Goal: Transaction & Acquisition: Purchase product/service

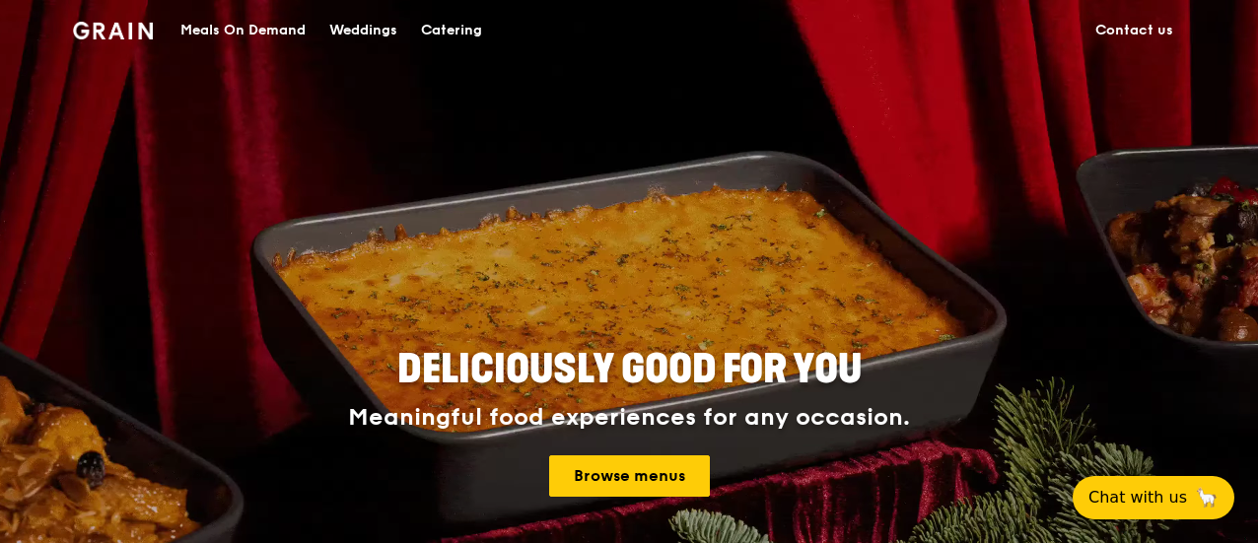
click at [448, 27] on div "Catering" at bounding box center [451, 30] width 61 height 59
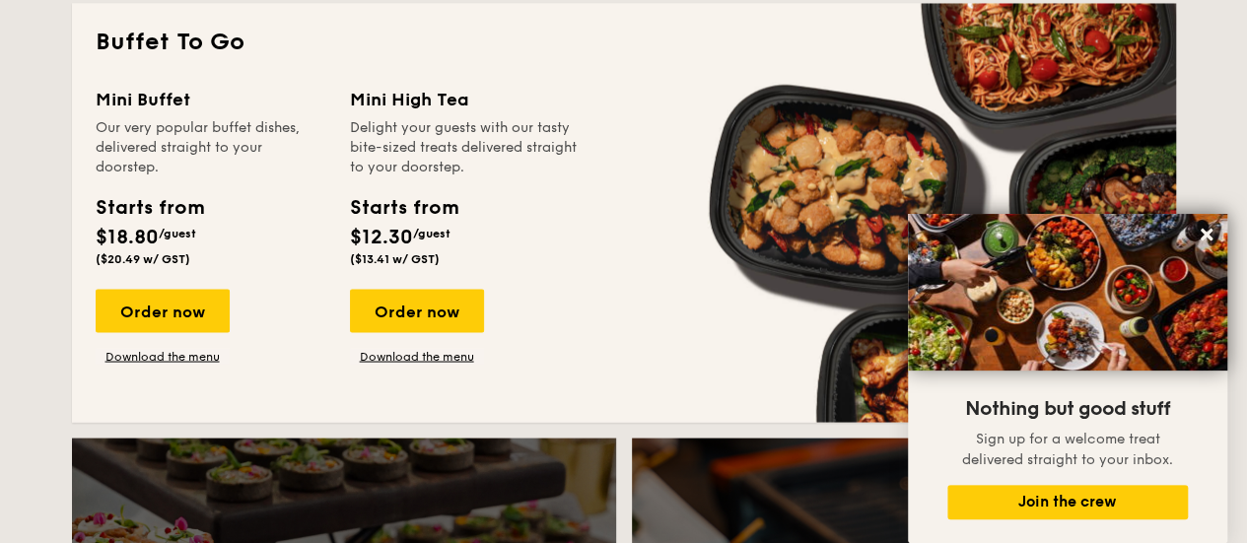
scroll to position [1662, 0]
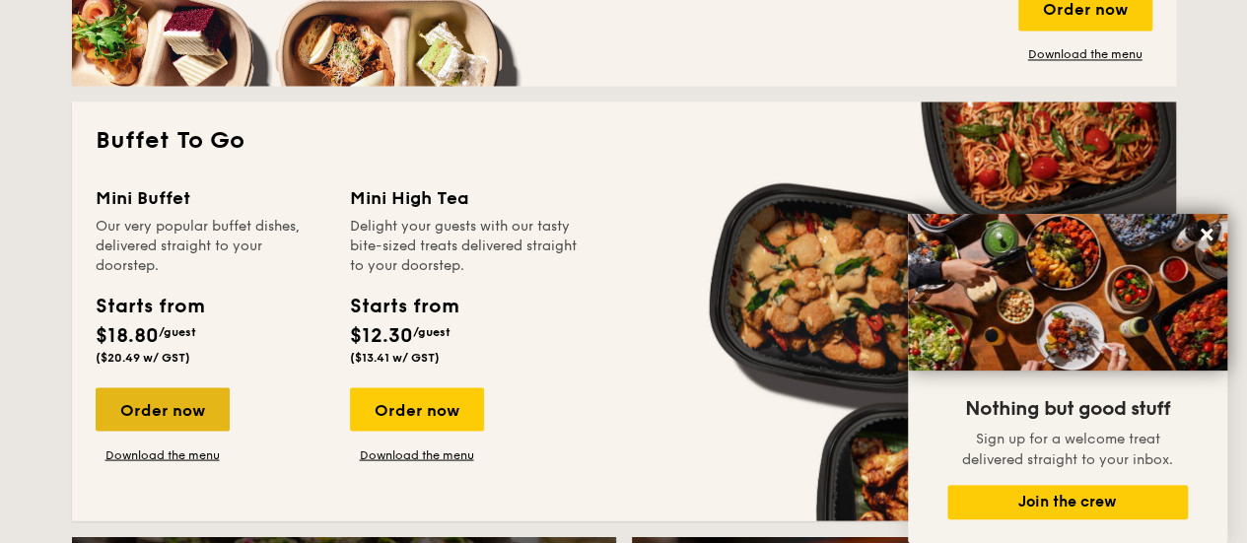
click at [176, 416] on div "Order now" at bounding box center [163, 408] width 134 height 43
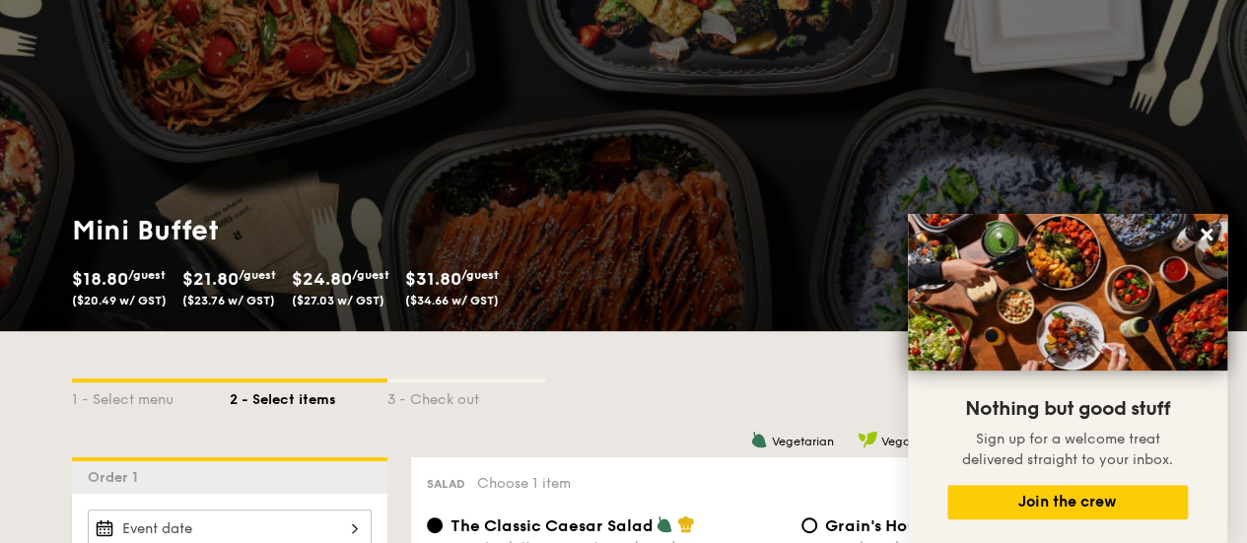
scroll to position [197, 0]
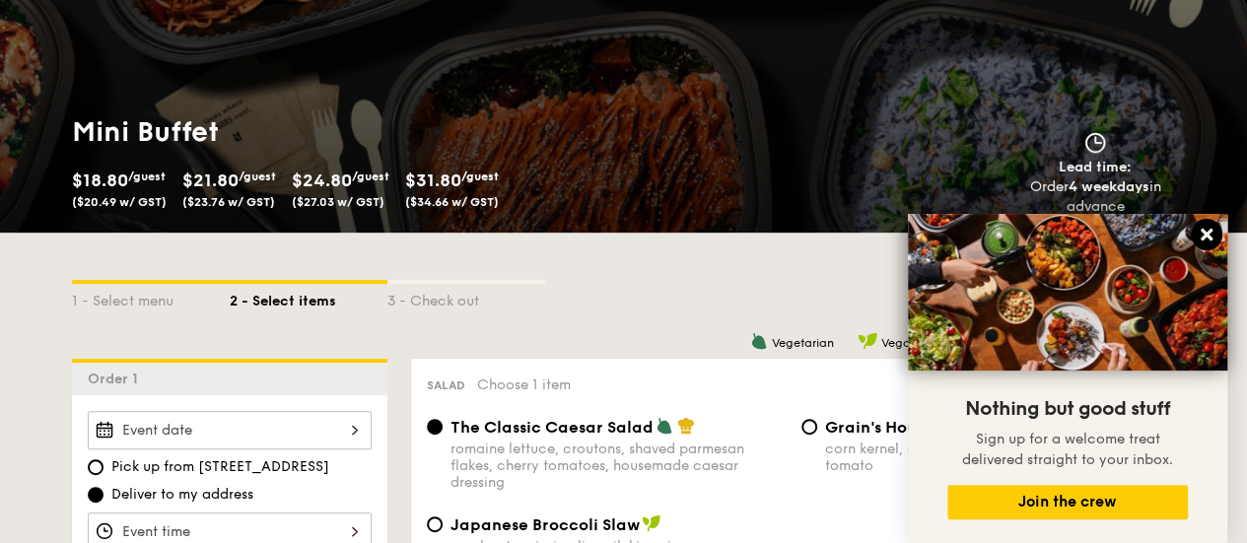
click at [1199, 236] on icon at bounding box center [1207, 235] width 18 height 18
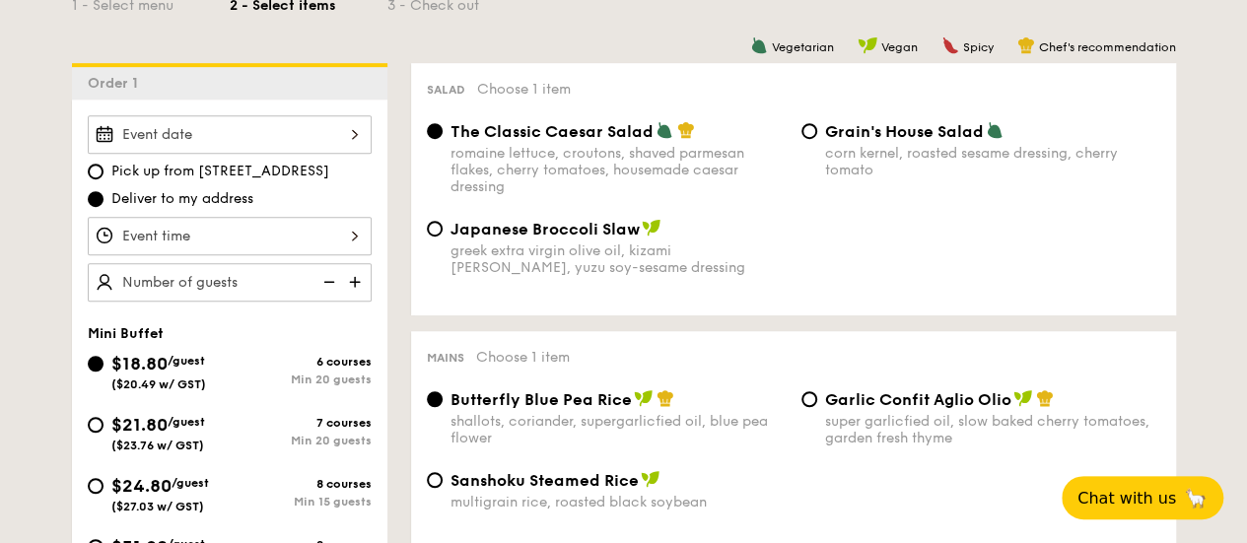
scroll to position [591, 0]
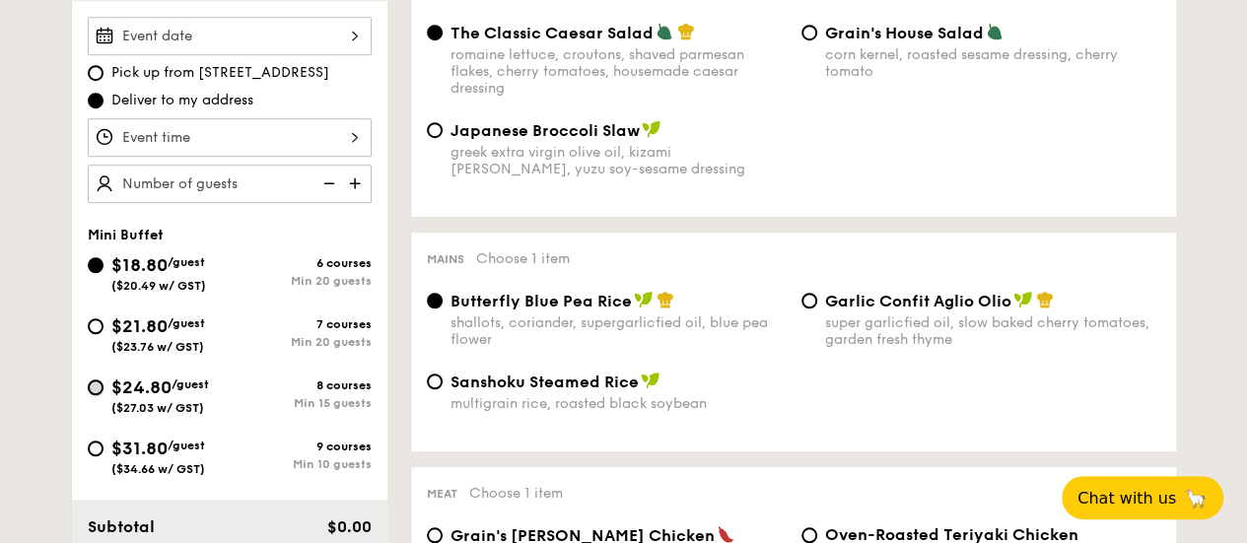
click at [99, 381] on input "$24.80 /guest ($27.03 w/ GST) 8 courses Min 15 guests" at bounding box center [96, 388] width 16 height 16
radio input "true"
radio input "false"
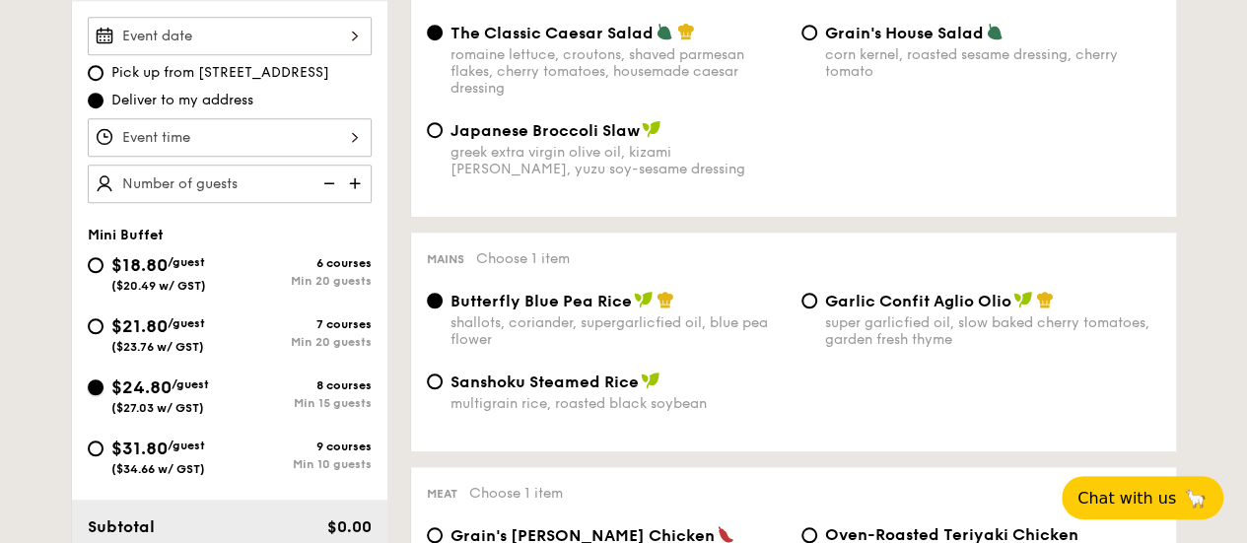
radio input "true"
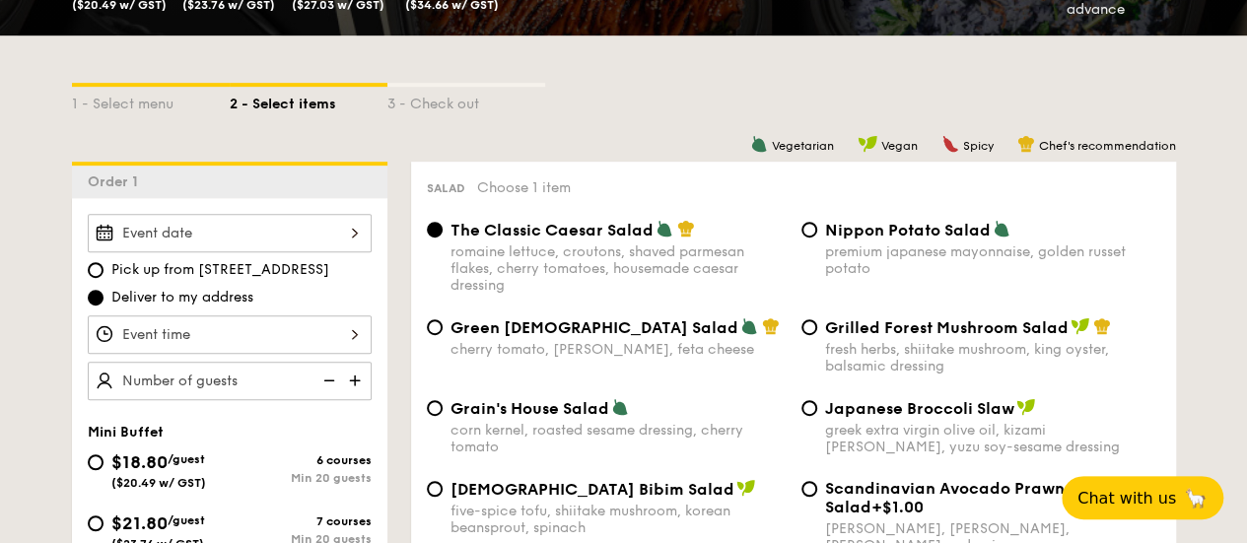
scroll to position [493, 0]
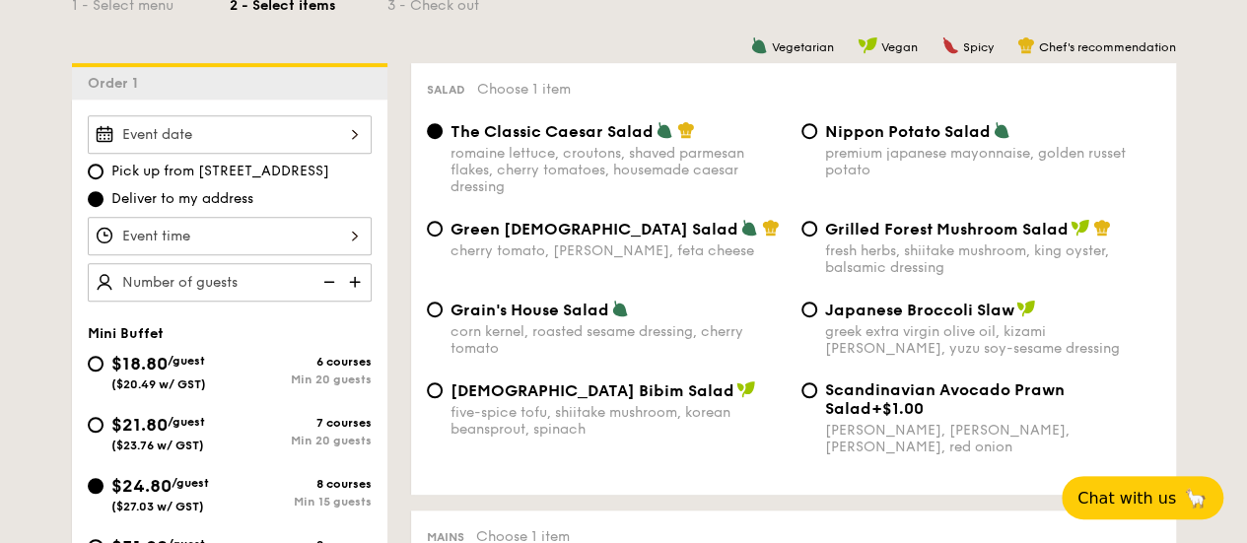
click at [357, 279] on img at bounding box center [357, 281] width 30 height 37
type input "15 guests"
click at [362, 135] on div at bounding box center [230, 134] width 284 height 38
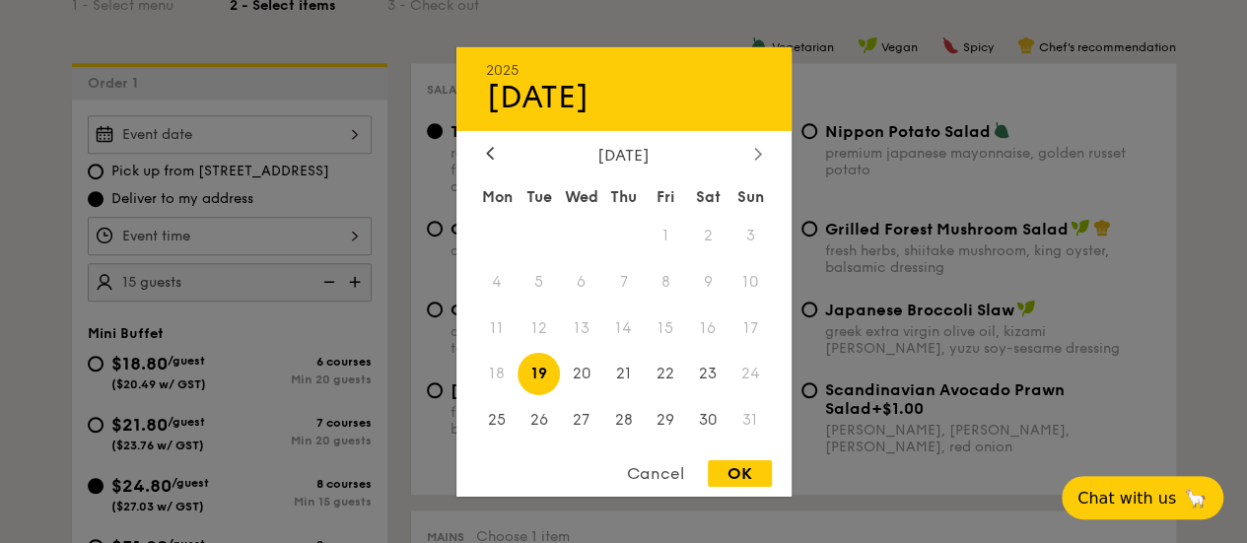
click at [757, 153] on icon at bounding box center [757, 154] width 6 height 12
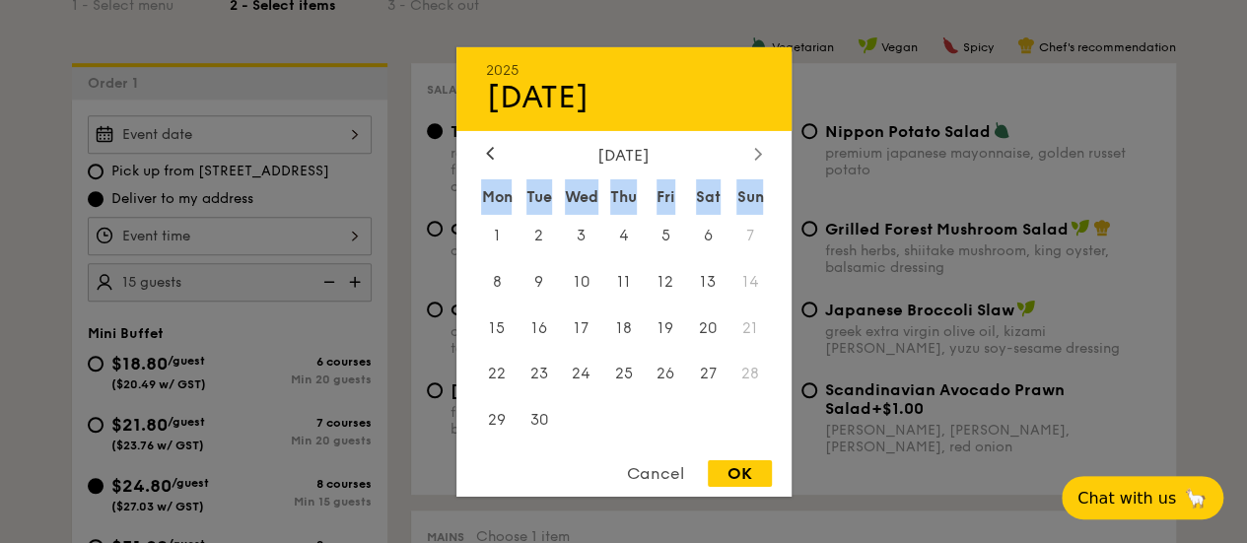
click at [757, 153] on icon at bounding box center [757, 154] width 6 height 12
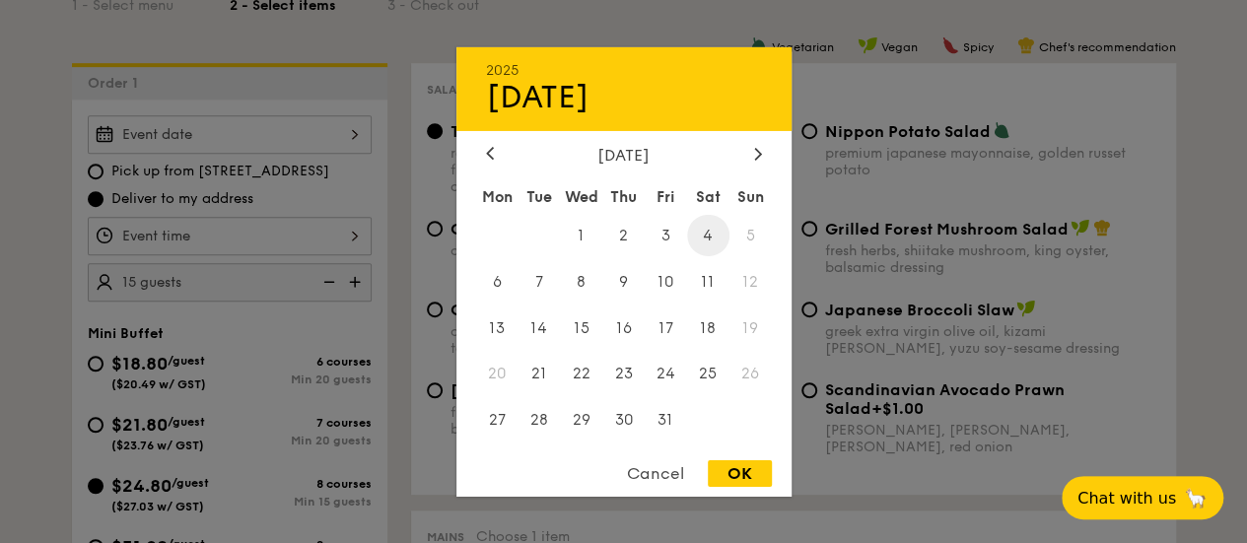
click at [716, 234] on span "4" at bounding box center [708, 235] width 42 height 42
click at [727, 468] on div "OK" at bounding box center [740, 473] width 64 height 27
type input "Oct 04, 2025"
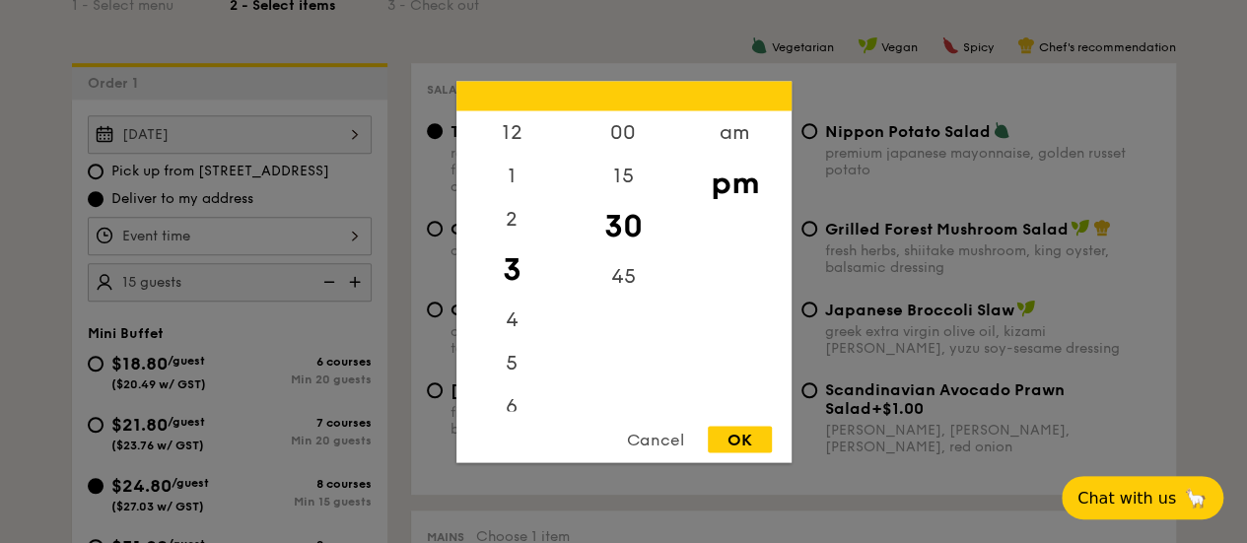
click at [350, 236] on div "12 1 2 3 4 5 6 7 8 9 10 11 00 15 30 45 am pm Cancel OK" at bounding box center [230, 236] width 284 height 38
click at [507, 319] on div "6" at bounding box center [511, 314] width 111 height 57
click at [623, 126] on div "00" at bounding box center [623, 138] width 111 height 57
click at [747, 443] on div "OK" at bounding box center [740, 439] width 64 height 27
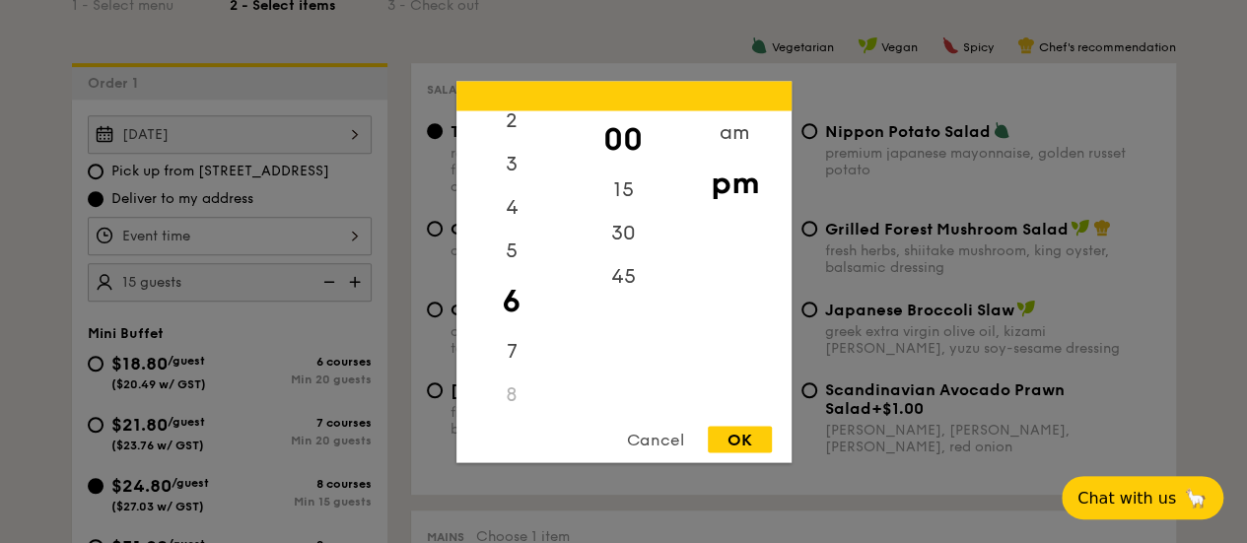
type input "6:00PM"
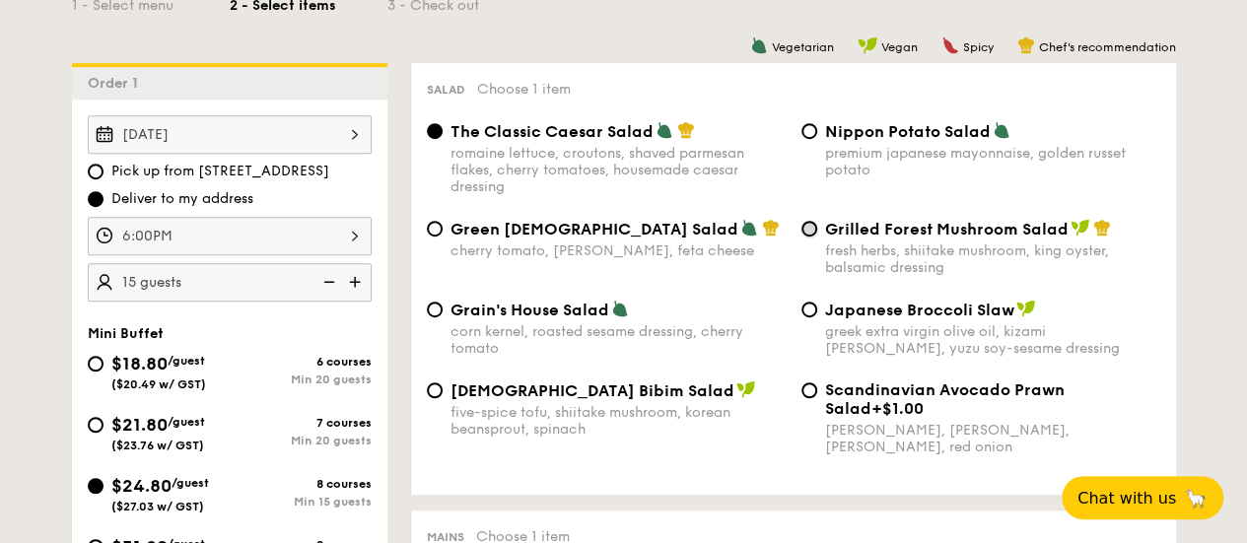
click at [813, 234] on input "Grilled Forest Mushroom Salad fresh herbs, shiitake mushroom, king oyster, bals…" at bounding box center [809, 229] width 16 height 16
radio input "true"
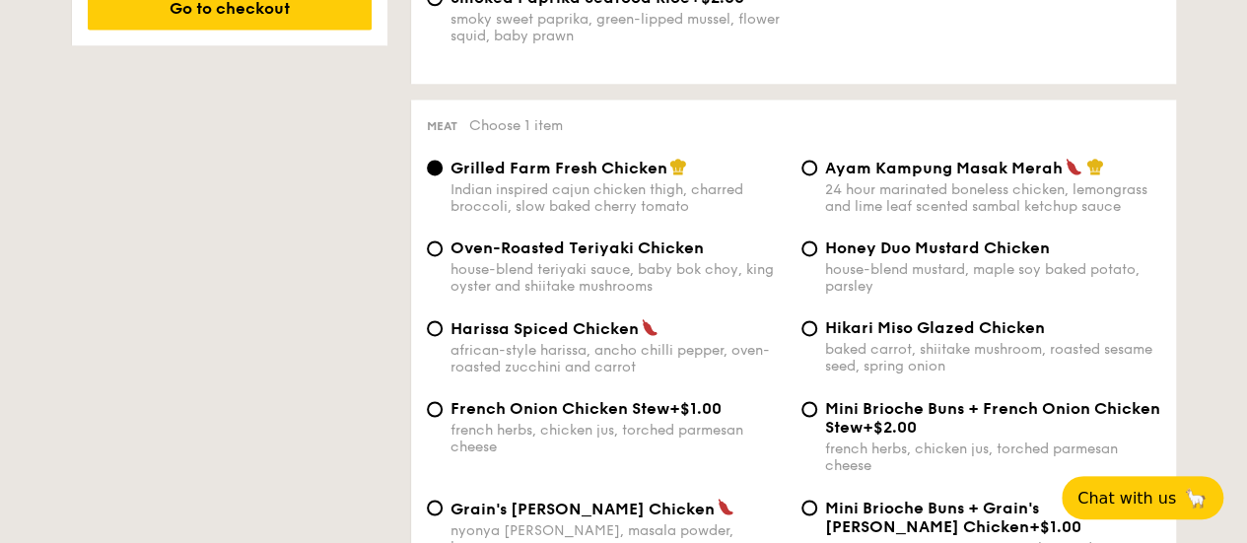
scroll to position [1479, 0]
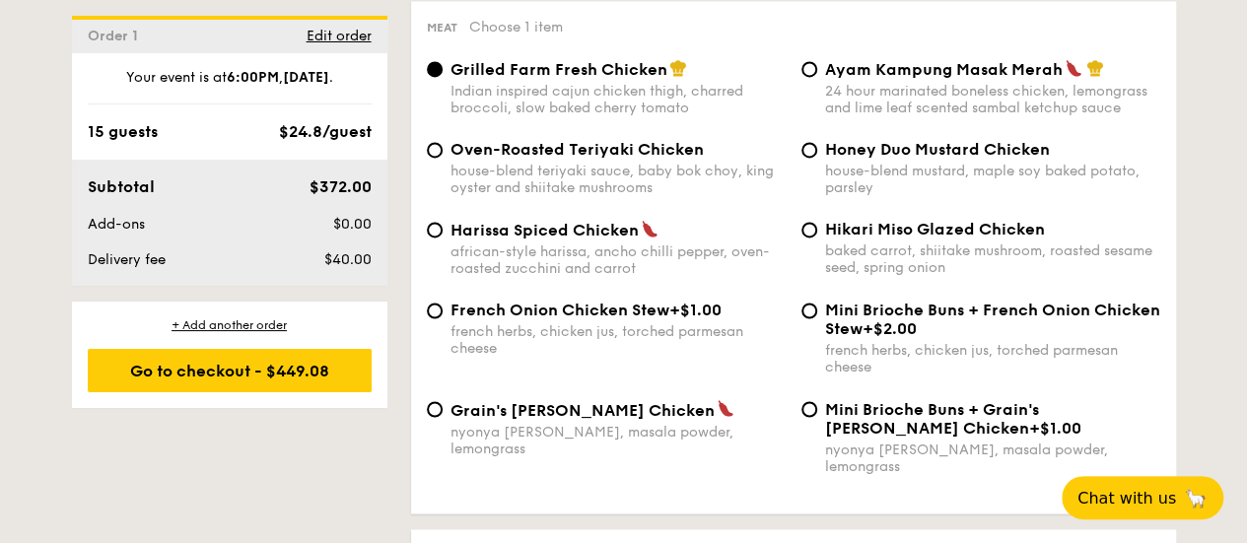
click at [445, 424] on div "Grain's Curry Chicken nyonya curry, masala powder, lemongrass" at bounding box center [606, 427] width 375 height 57
click at [440, 417] on input "Grain's Curry Chicken nyonya curry, masala powder, lemongrass" at bounding box center [435, 409] width 16 height 16
radio input "true"
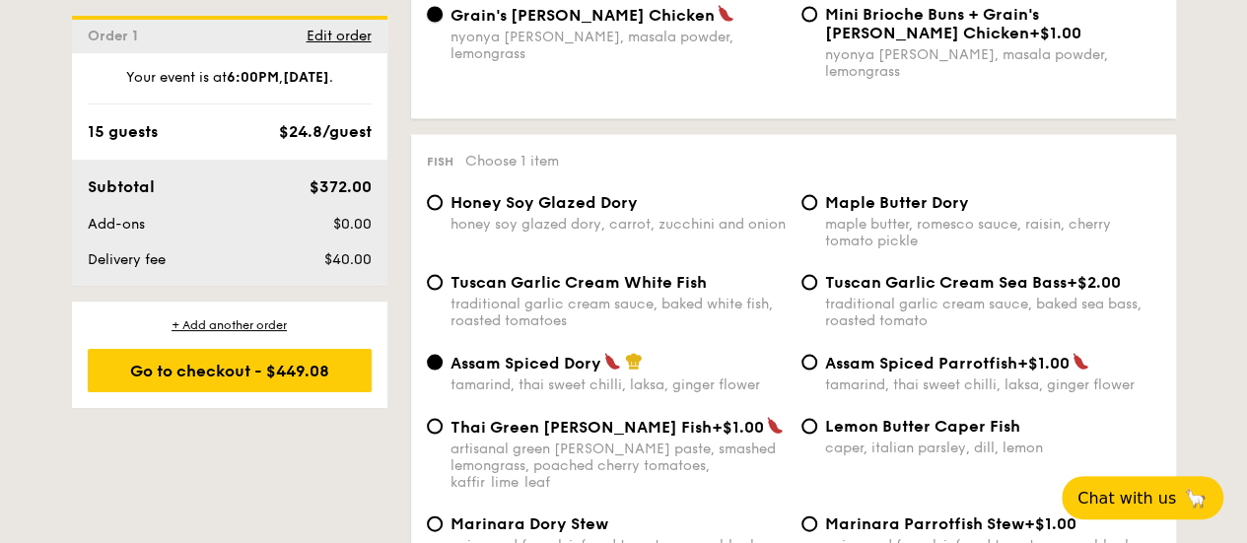
scroll to position [1971, 0]
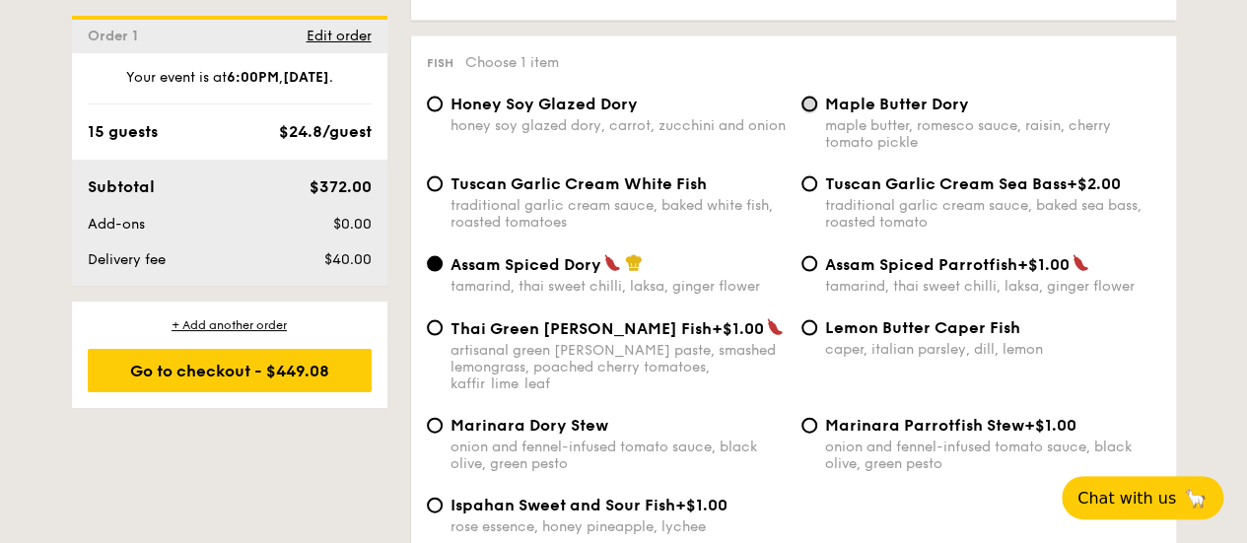
click at [809, 102] on input "Maple Butter Dory maple butter, romesco sauce, raisin, cherry tomato pickle" at bounding box center [809, 105] width 16 height 16
radio input "true"
click at [434, 186] on input "Tuscan Garlic Cream White Fish traditional garlic cream sauce, baked white fish…" at bounding box center [435, 184] width 16 height 16
radio input "true"
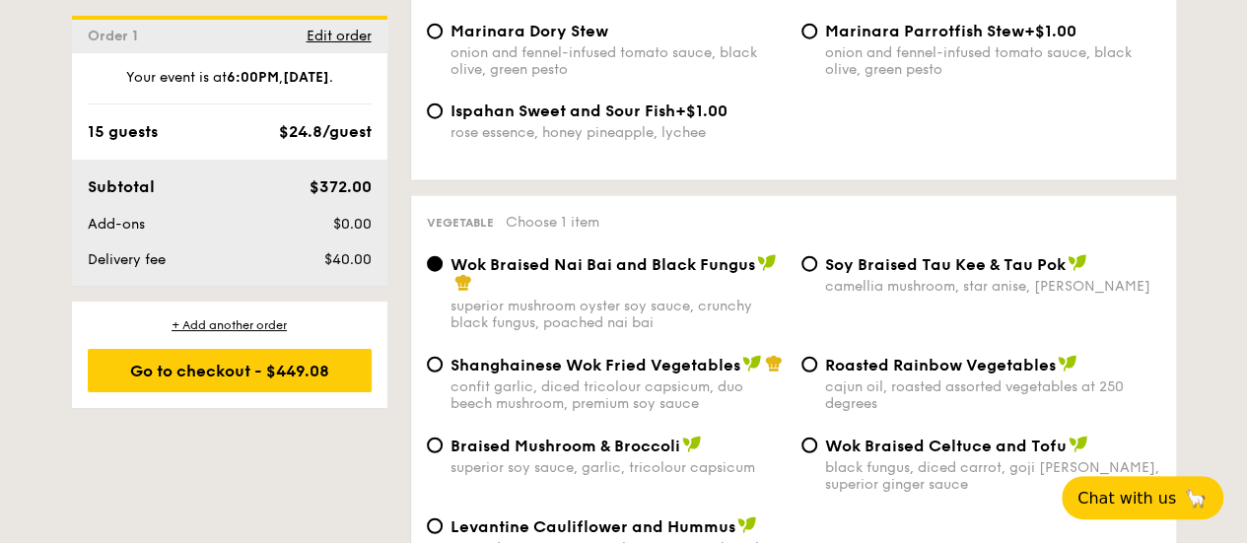
scroll to position [2464, 0]
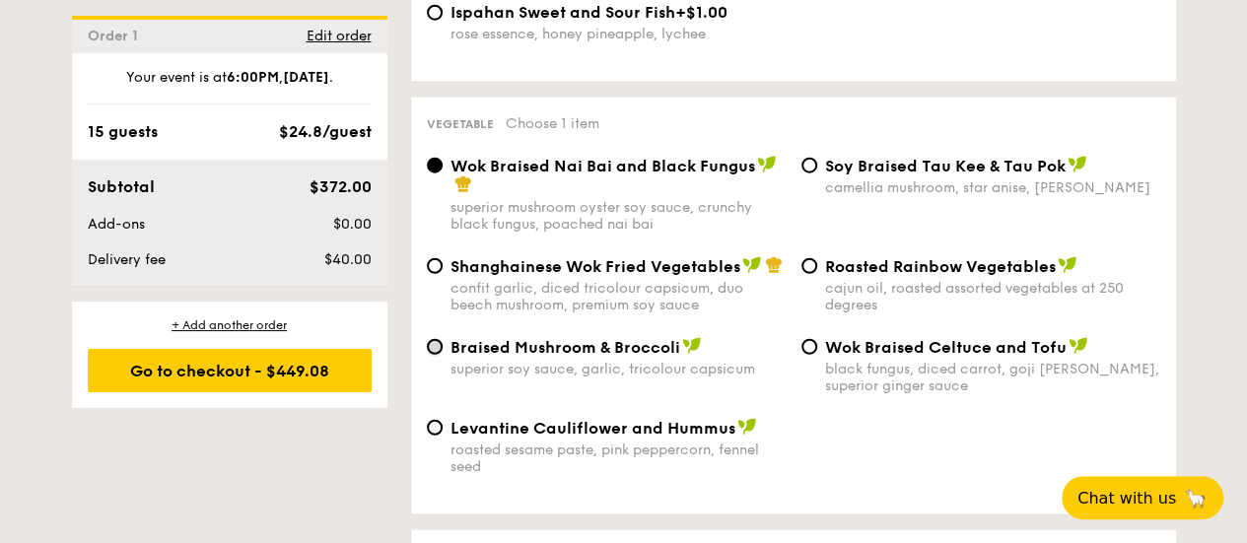
click at [432, 339] on input "Braised Mushroom & Broccoli superior soy sauce, garlic, tricolour capsicum" at bounding box center [435, 347] width 16 height 16
radio input "true"
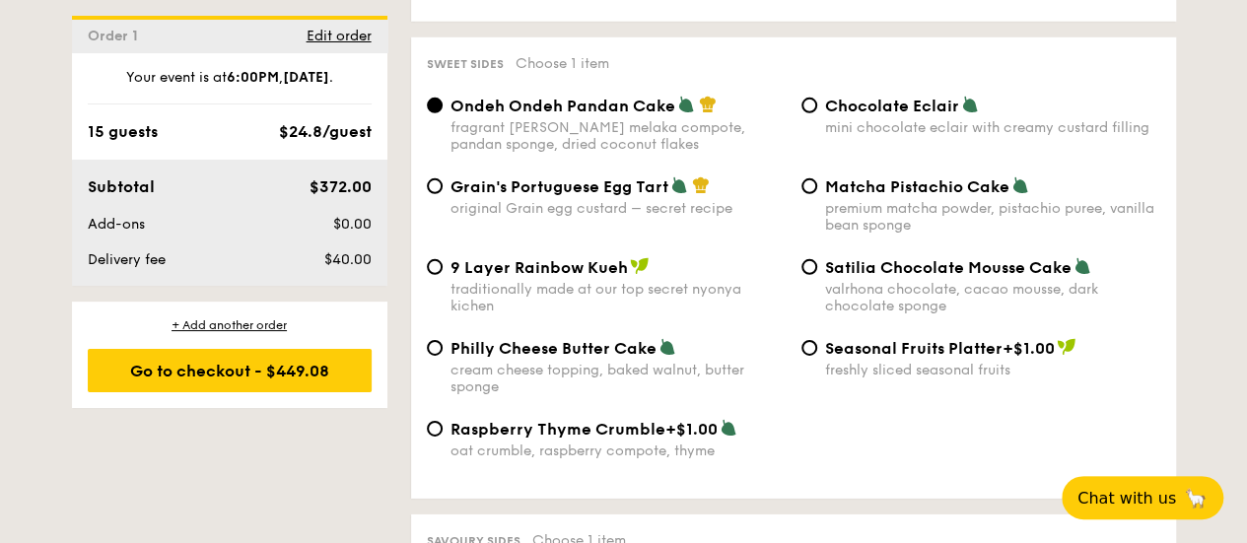
scroll to position [2859, 0]
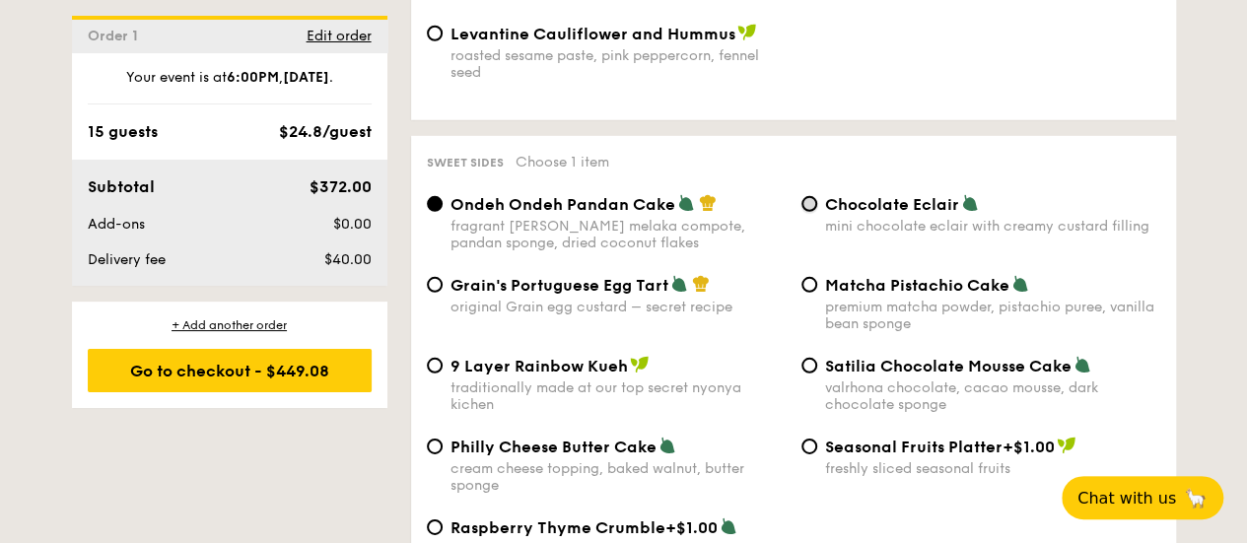
click at [804, 196] on input "Chocolate Eclair mini chocolate eclair with creamy custard filling" at bounding box center [809, 204] width 16 height 16
radio input "true"
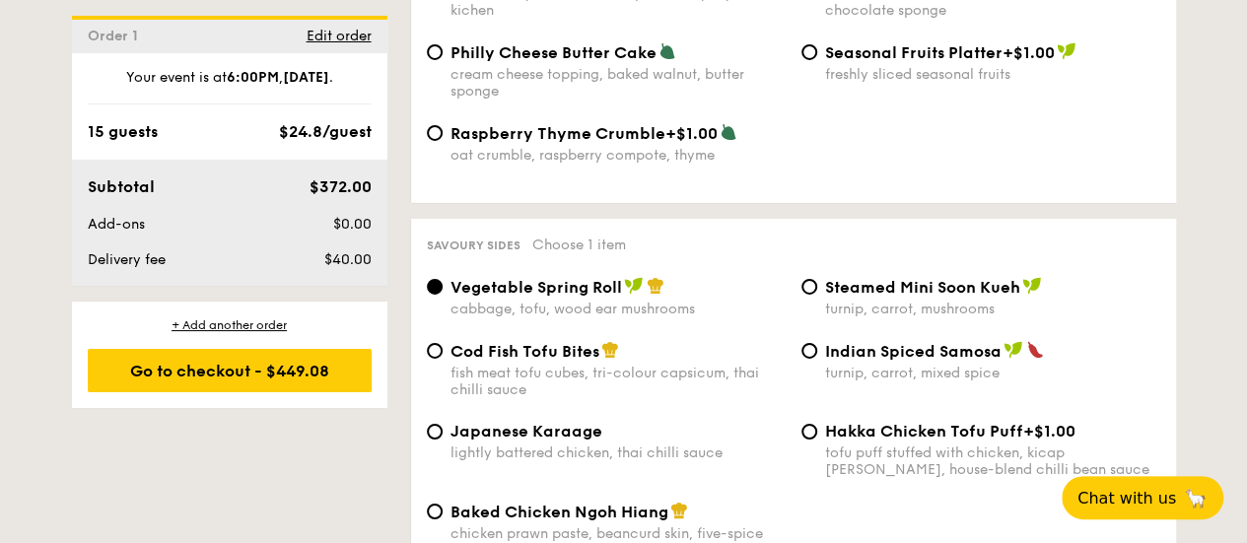
scroll to position [3351, 0]
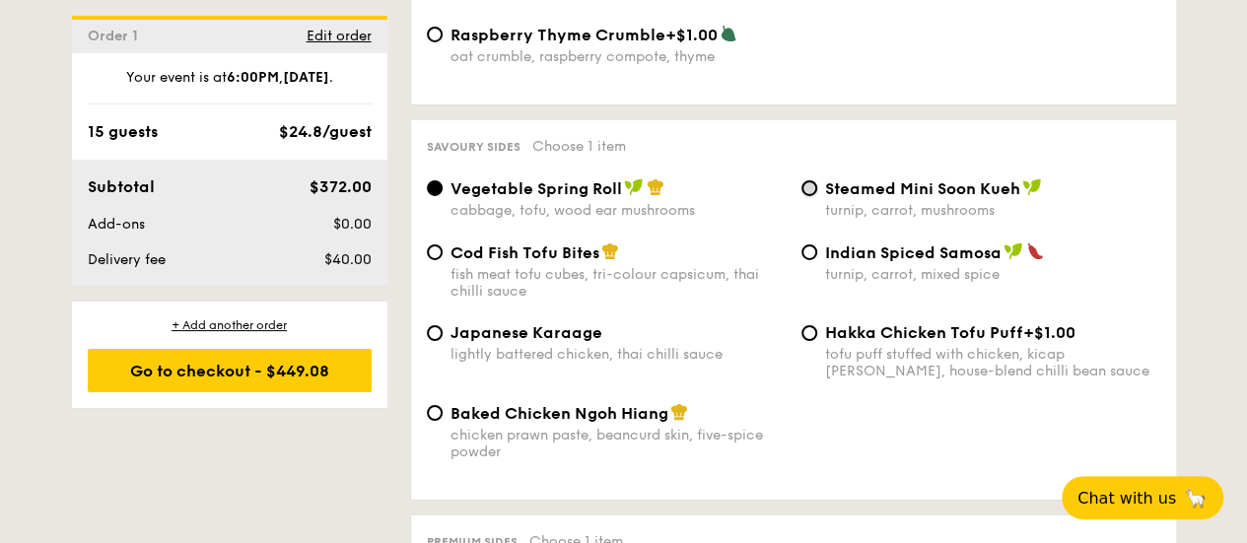
click at [810, 180] on input "Steamed Mini Soon Kueh turnip, carrot, mushrooms" at bounding box center [809, 188] width 16 height 16
radio input "true"
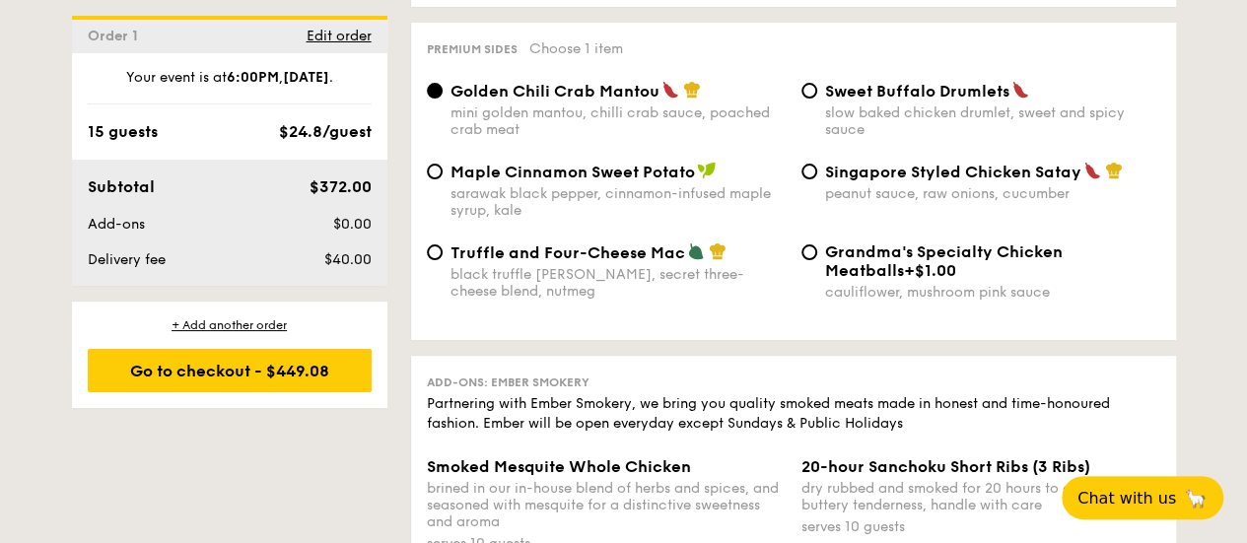
scroll to position [3746, 0]
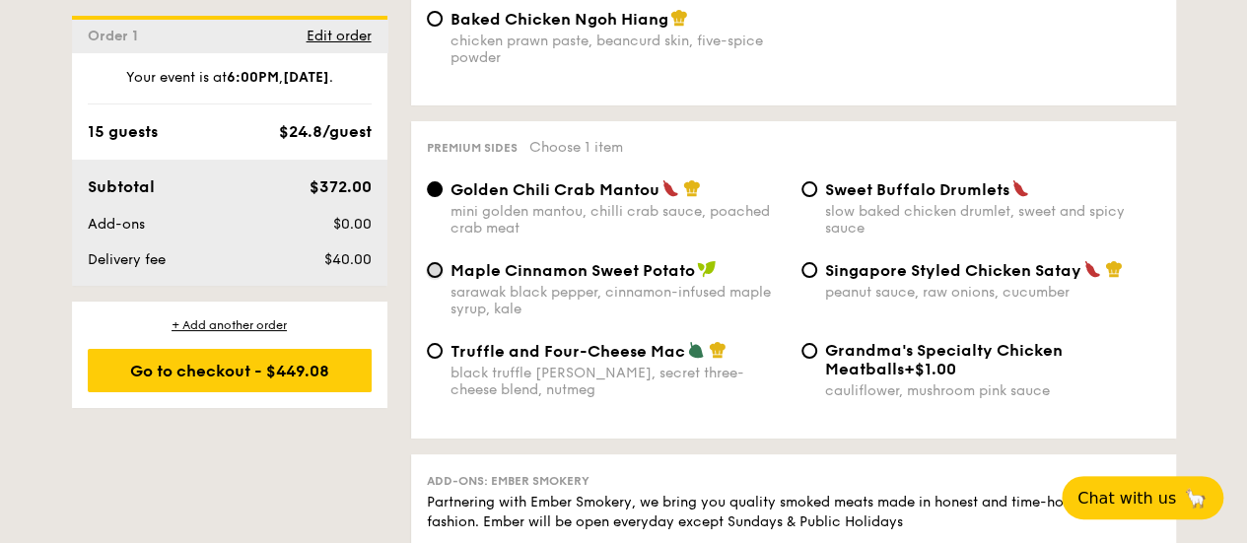
click at [439, 262] on input "Maple Cinnamon Sweet Potato sarawak black pepper, cinnamon-infused maple syrup,…" at bounding box center [435, 270] width 16 height 16
radio input "true"
click at [453, 148] on div "Premium sides Choose 1 item Golden Chili Crab Mantou mini golden mantou, chilli…" at bounding box center [793, 279] width 765 height 317
click at [435, 181] on input "Golden Chili Crab Mantou mini golden mantou, chilli crab sauce, poached crab me…" at bounding box center [435, 189] width 16 height 16
radio input "true"
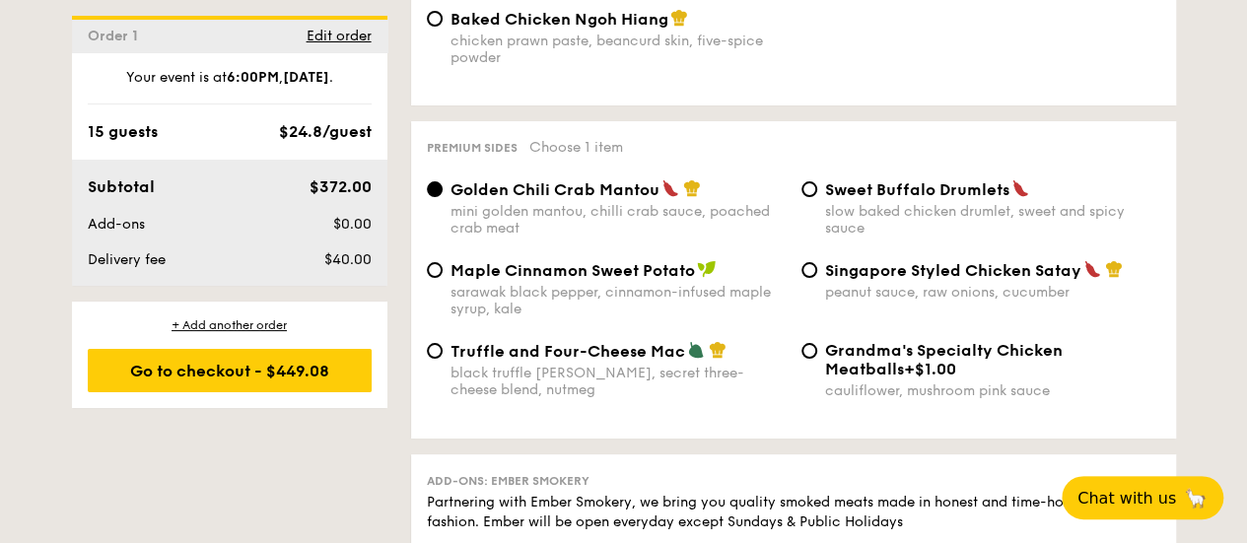
click at [515, 149] on div "Premium sides Choose 1 item Golden Chili Crab Mantou mini golden mantou, chilli…" at bounding box center [793, 279] width 765 height 317
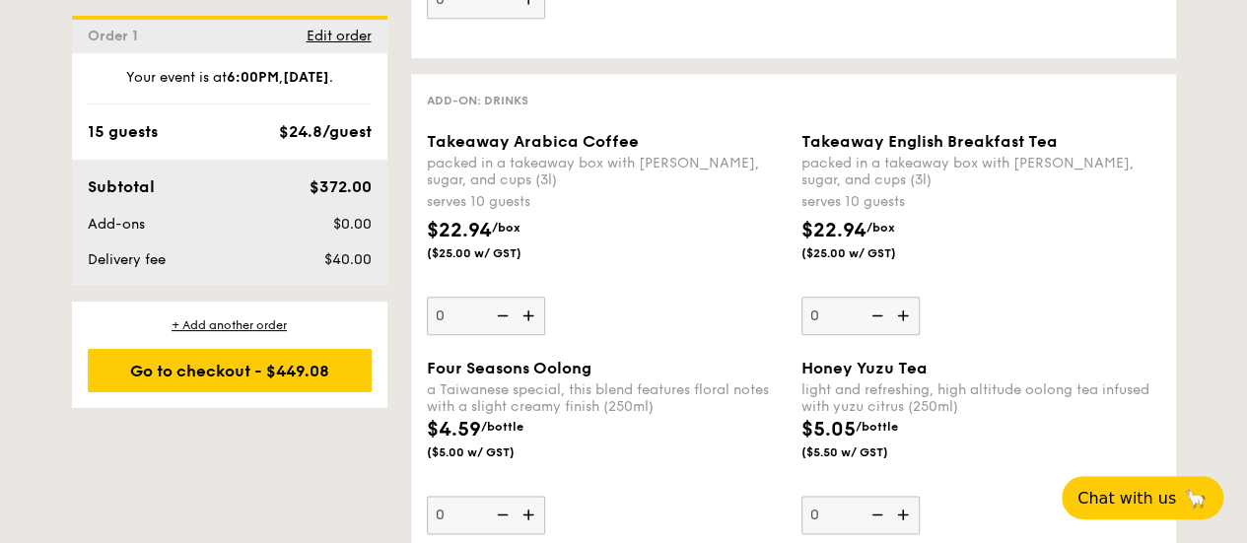
scroll to position [5027, 0]
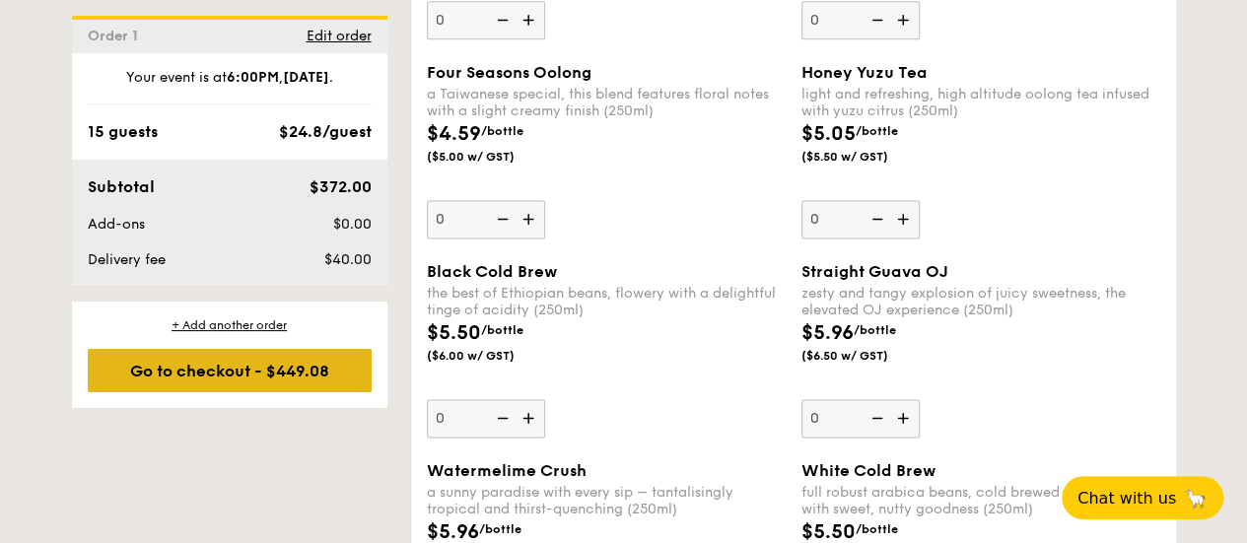
click at [327, 389] on div "Go to checkout - $449.08" at bounding box center [230, 370] width 284 height 43
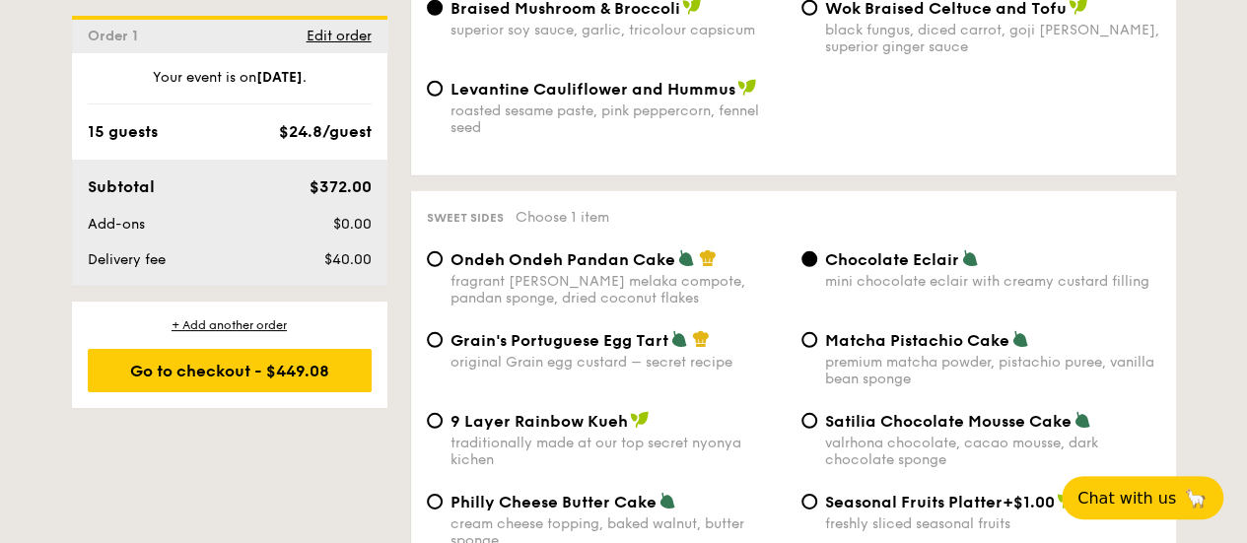
scroll to position [2902, 0]
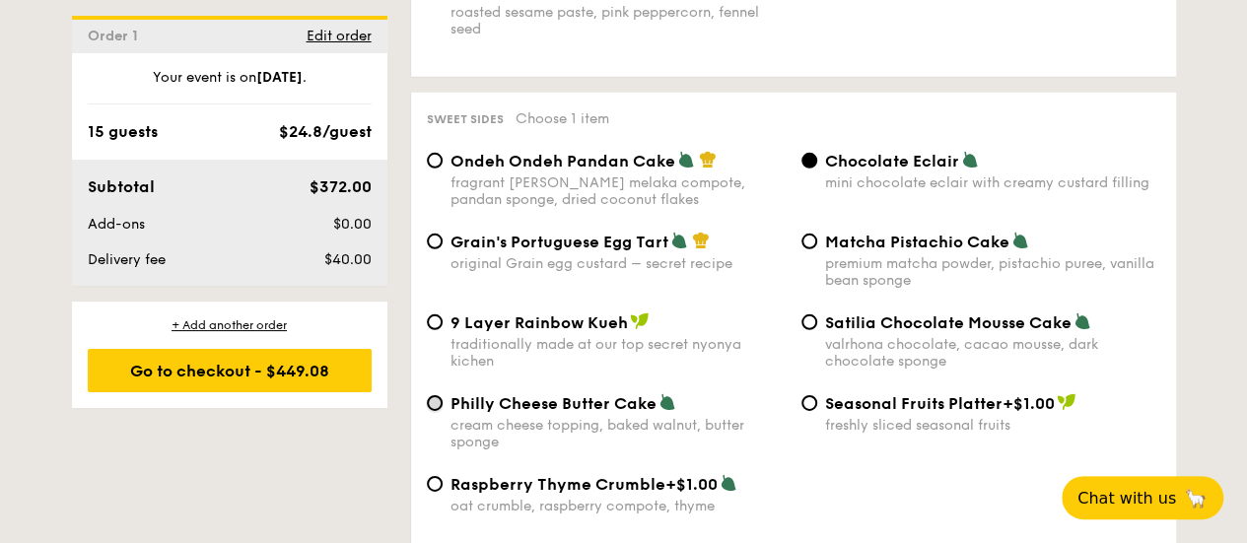
click at [432, 395] on input "Philly Cheese Butter Cake cream cheese topping, baked walnut, butter sponge" at bounding box center [435, 403] width 16 height 16
radio input "true"
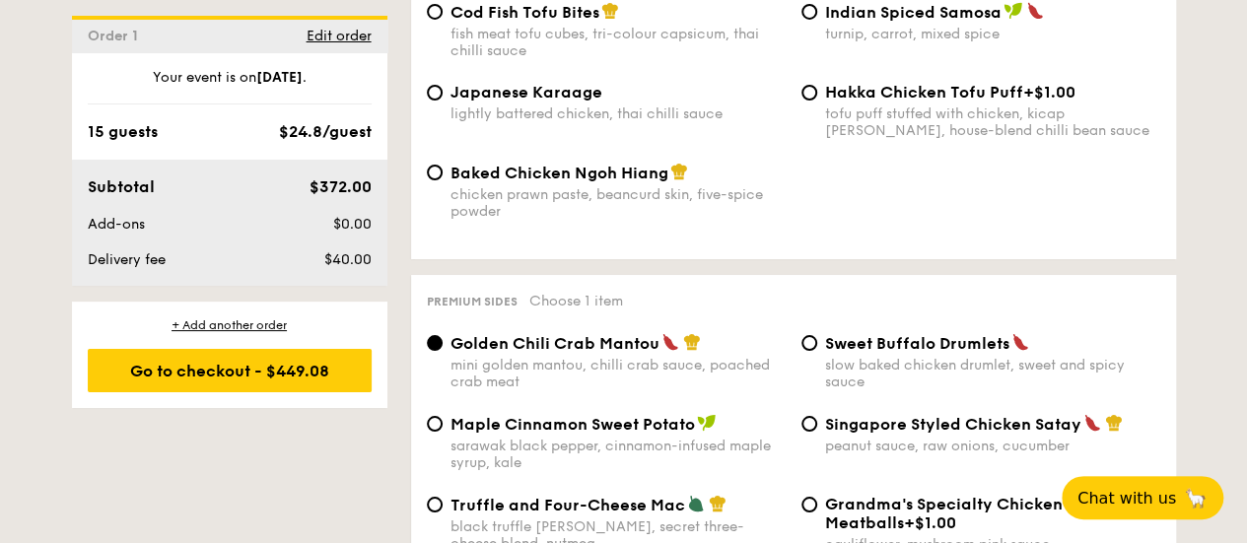
scroll to position [3691, 0]
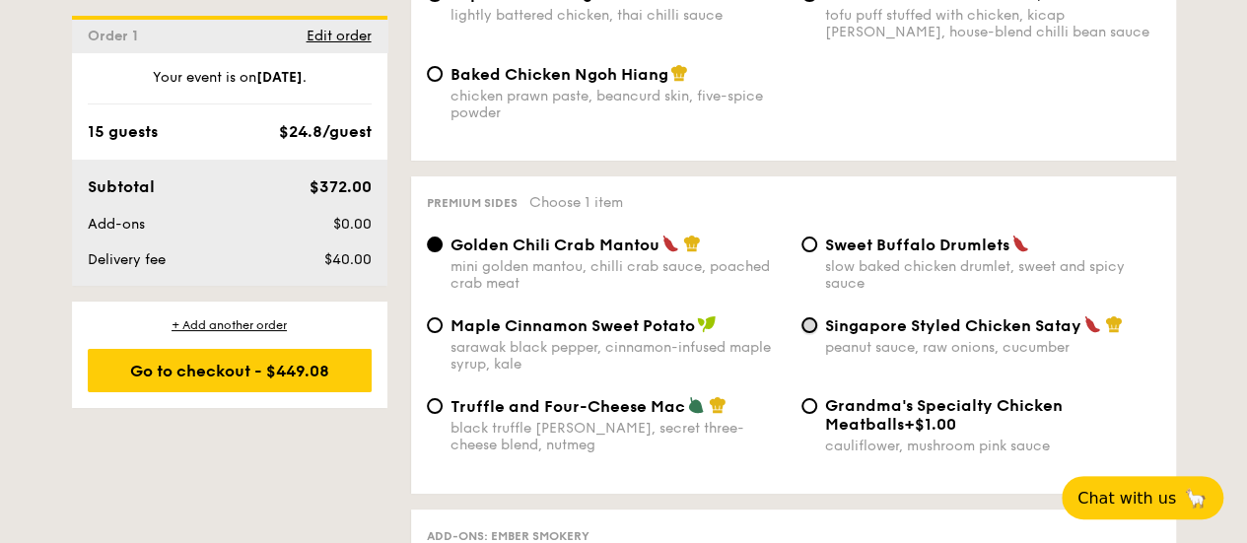
click at [810, 317] on input "Singapore Styled Chicken Satay peanut sauce, raw onions, cucumber" at bounding box center [809, 325] width 16 height 16
radio input "true"
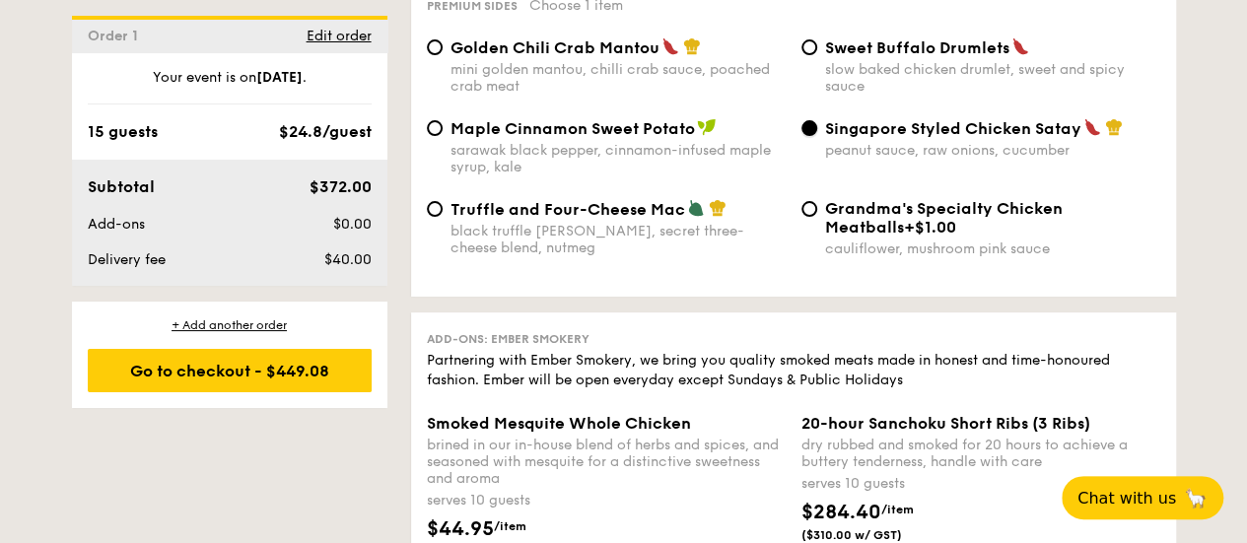
scroll to position [4085, 0]
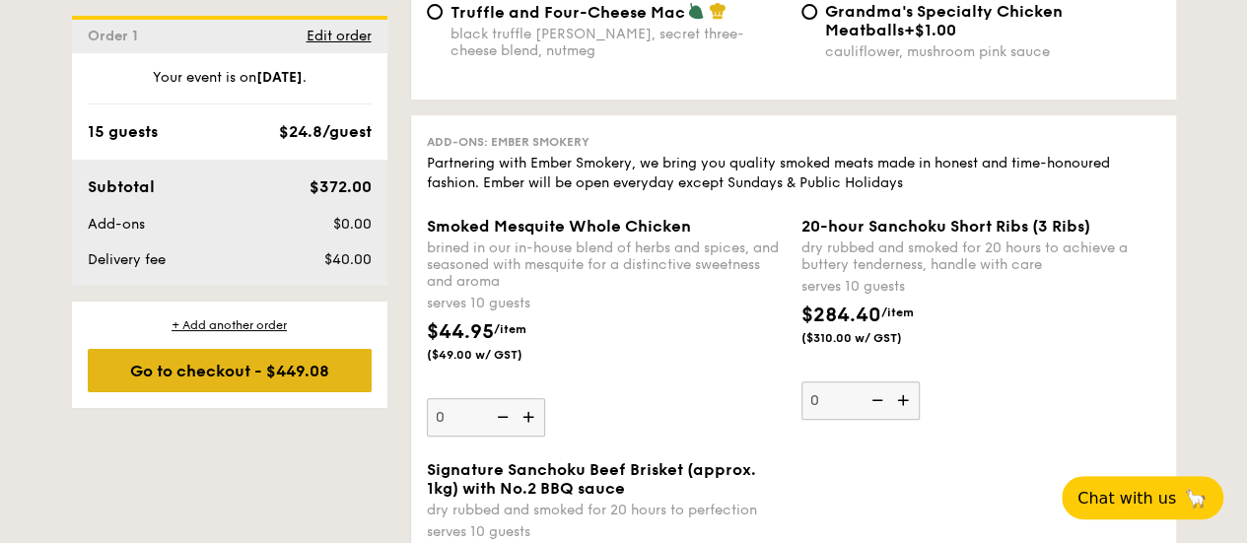
click at [315, 376] on div "Go to checkout - $449.08" at bounding box center [230, 370] width 284 height 43
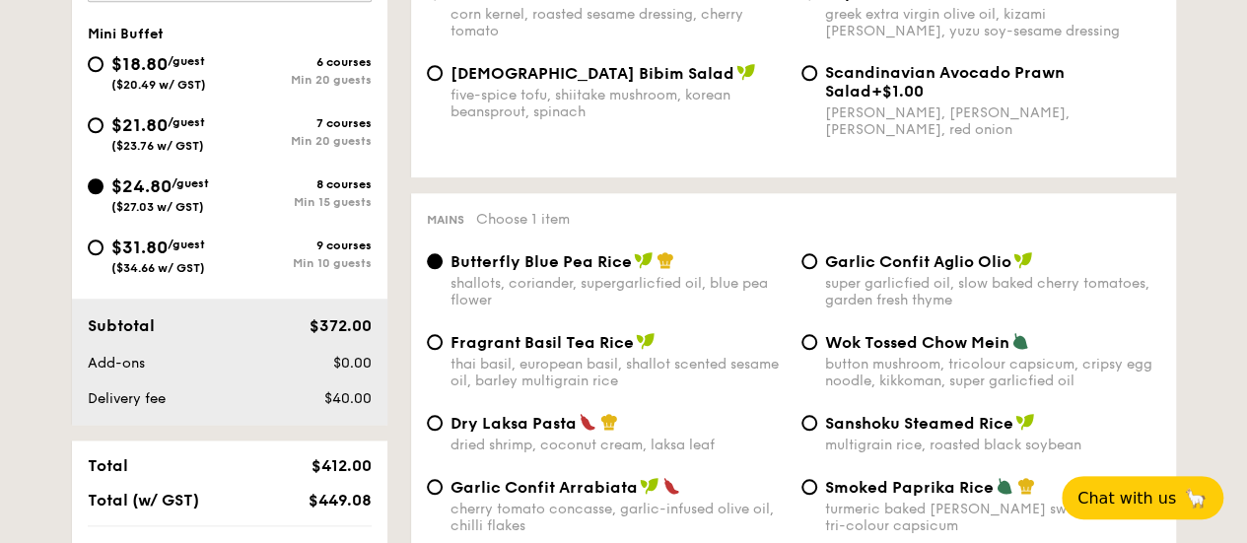
scroll to position [526, 0]
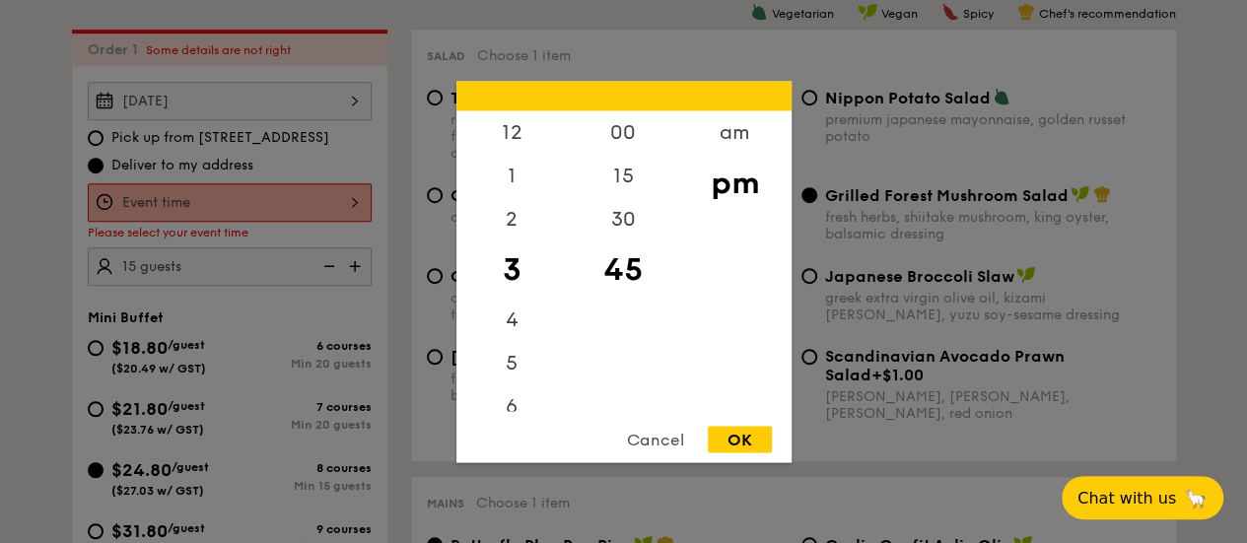
click at [355, 194] on div "12 1 2 3 4 5 6 7 8 9 10 11 00 15 30 45 am pm Cancel OK" at bounding box center [230, 202] width 284 height 38
click at [513, 311] on div "6" at bounding box center [511, 314] width 111 height 57
click at [631, 131] on div "00" at bounding box center [623, 138] width 111 height 57
drag, startPoint x: 739, startPoint y: 425, endPoint x: 739, endPoint y: 436, distance: 10.8
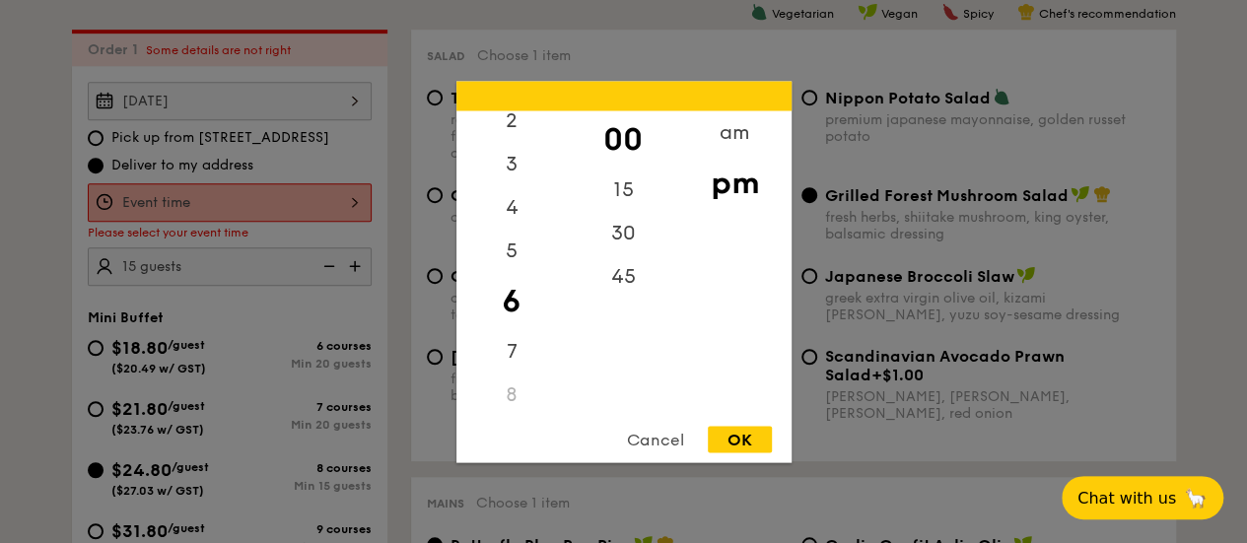
click at [739, 433] on div "OK" at bounding box center [740, 439] width 64 height 27
type input "6:00PM"
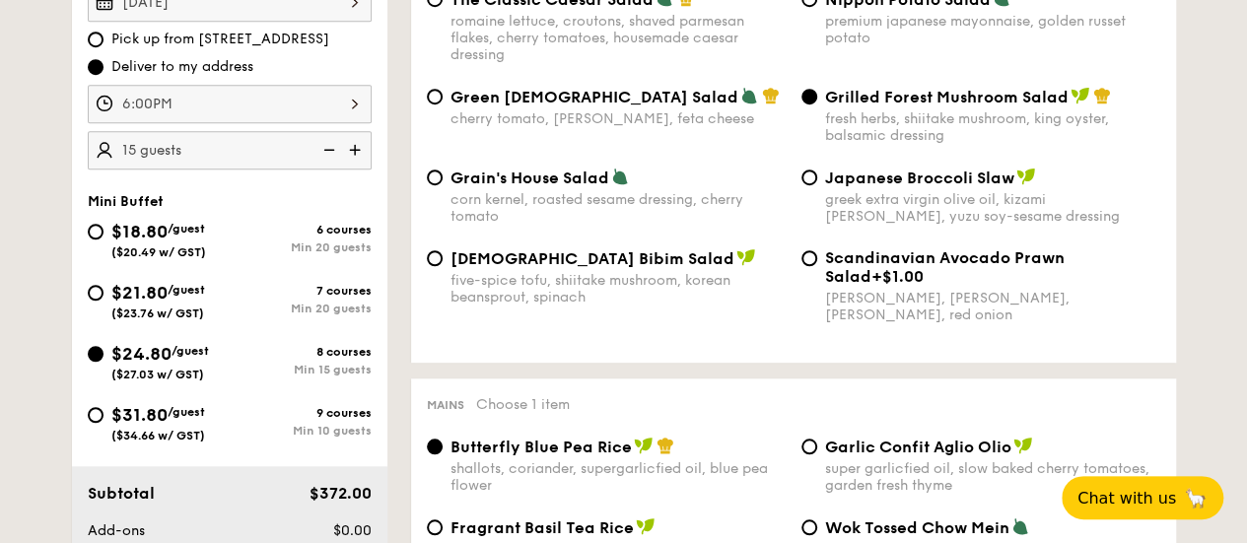
scroll to position [526, 0]
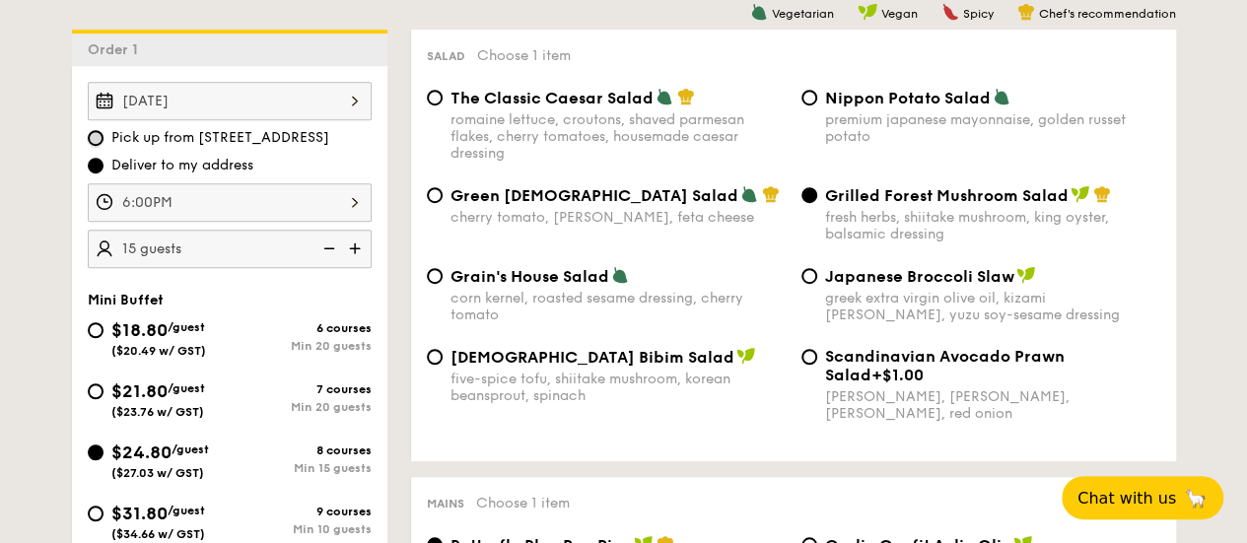
click at [89, 135] on input "Pick up from 5 Burn Road #05-01" at bounding box center [96, 138] width 16 height 16
radio input "true"
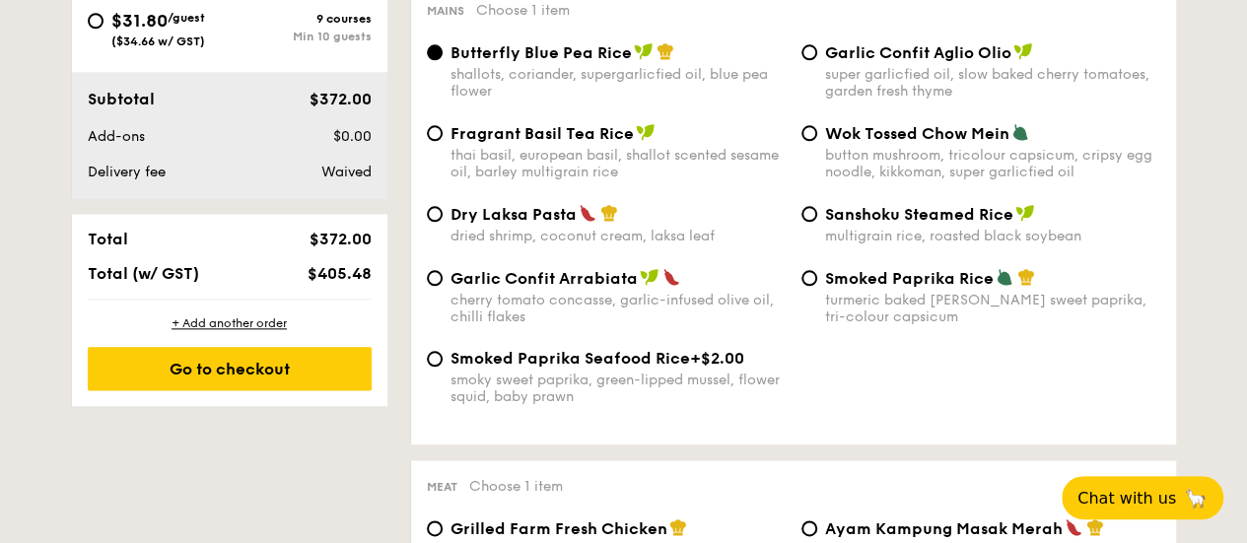
scroll to position [921, 0]
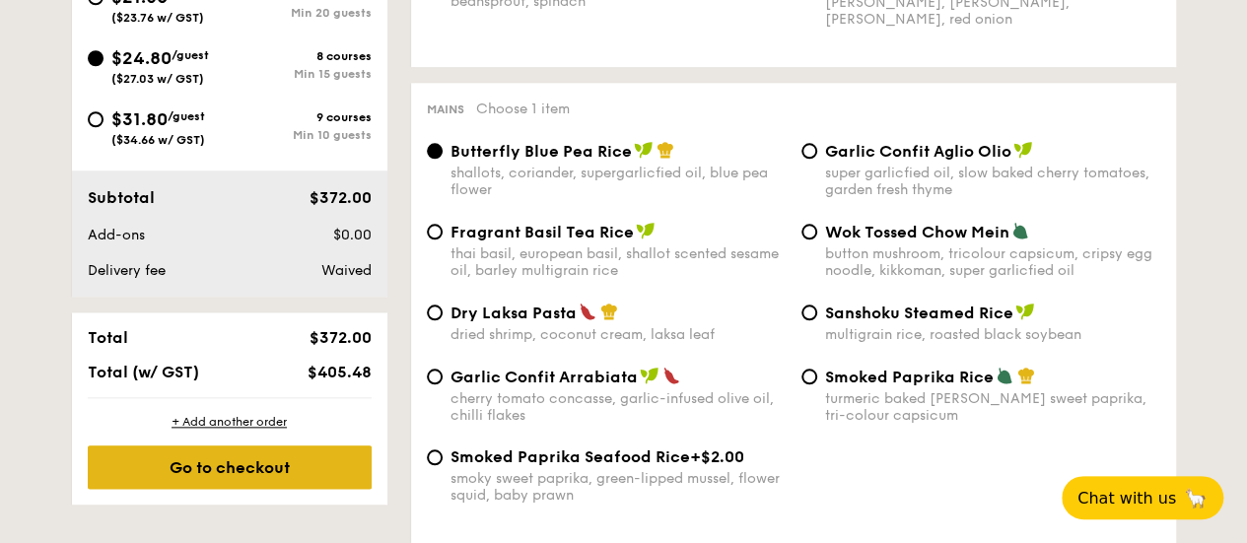
click at [329, 477] on div "Go to checkout" at bounding box center [230, 467] width 284 height 43
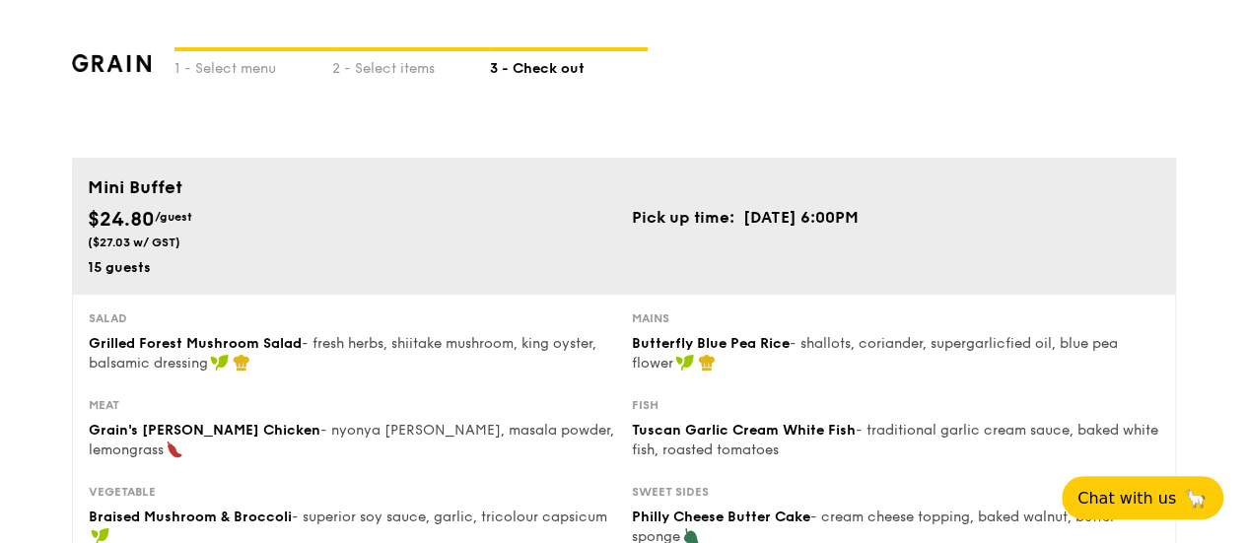
type input "5 Burn Road"
type input "369972"
type input "05"
type input "01"
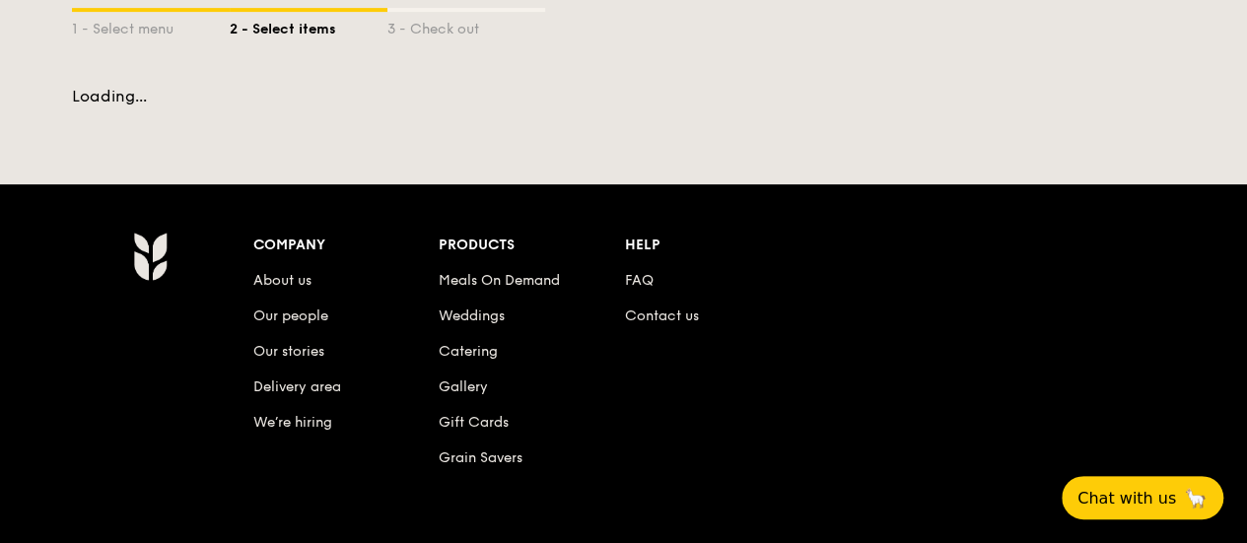
scroll to position [469, 0]
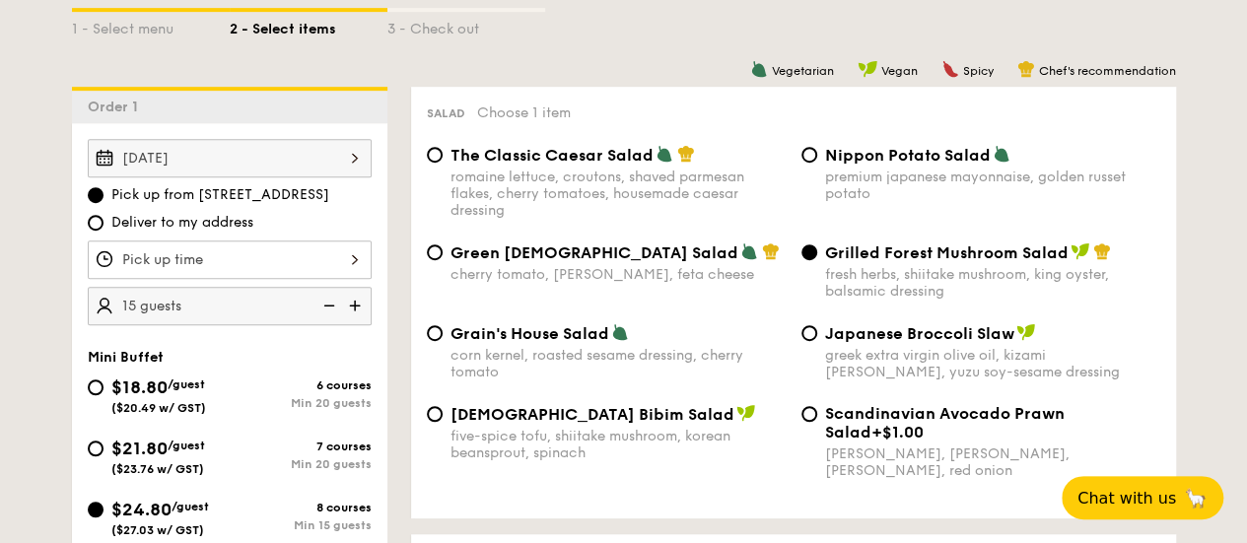
click at [362, 267] on div at bounding box center [230, 260] width 284 height 38
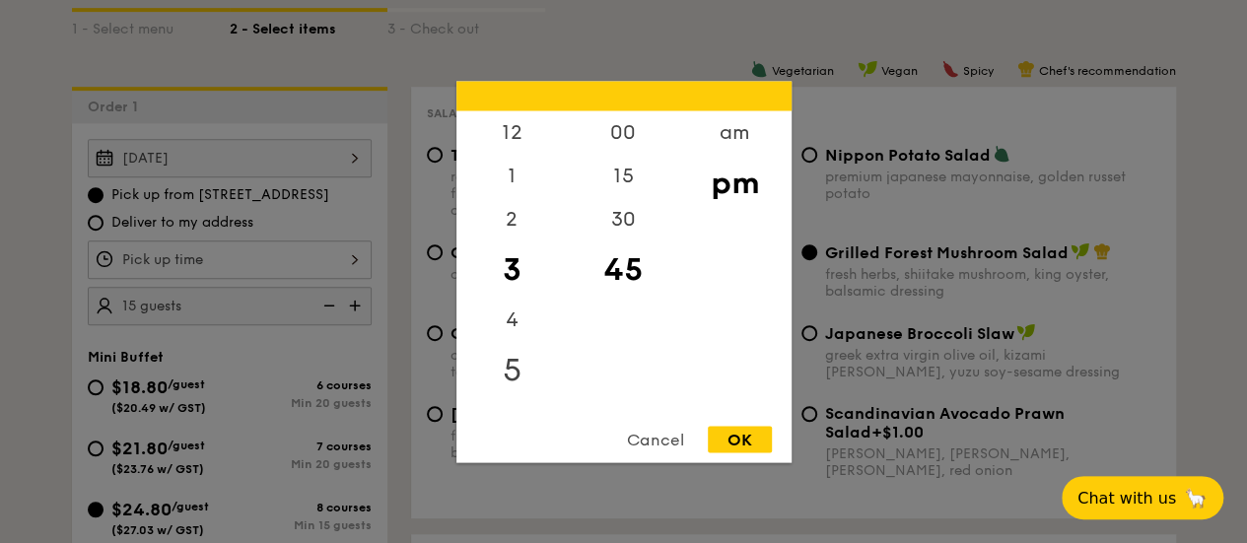
click at [517, 366] on div "5" at bounding box center [511, 369] width 111 height 57
click at [625, 176] on div "15" at bounding box center [623, 182] width 111 height 57
click at [735, 431] on div "OK" at bounding box center [740, 439] width 64 height 27
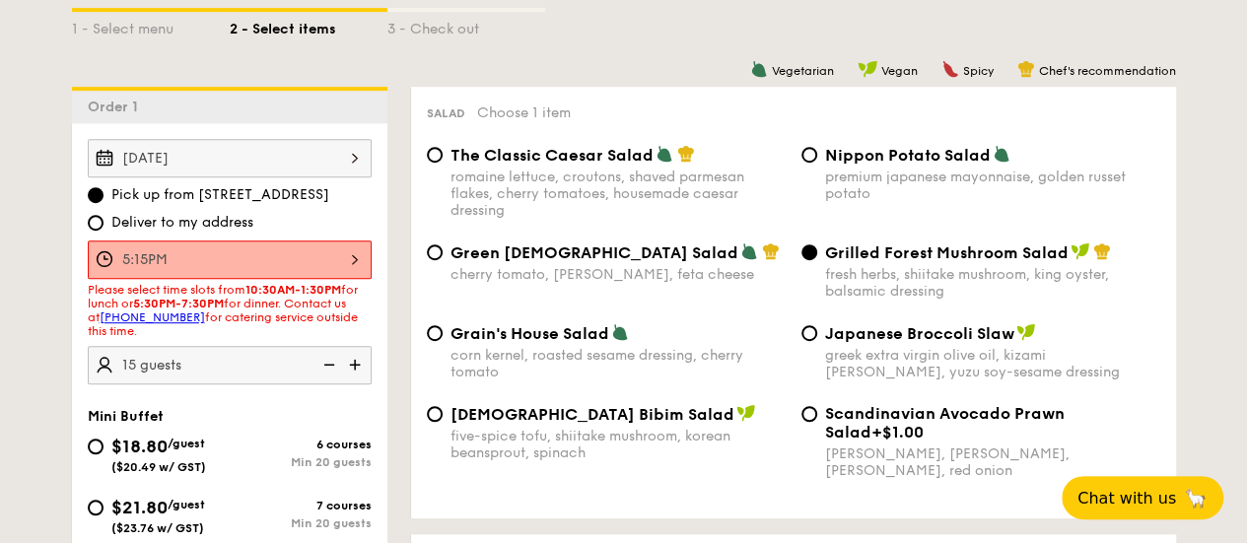
click at [349, 255] on div "5:15PM" at bounding box center [230, 260] width 284 height 38
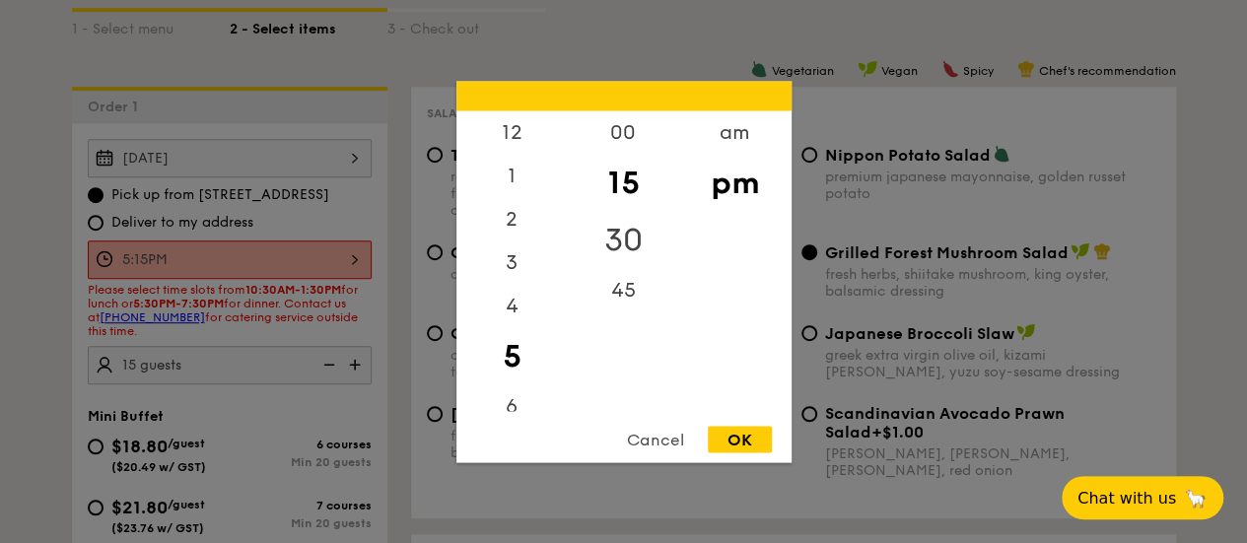
click at [625, 228] on div "30" at bounding box center [623, 239] width 111 height 57
click at [728, 445] on div "OK" at bounding box center [740, 439] width 64 height 27
type input "5:30PM"
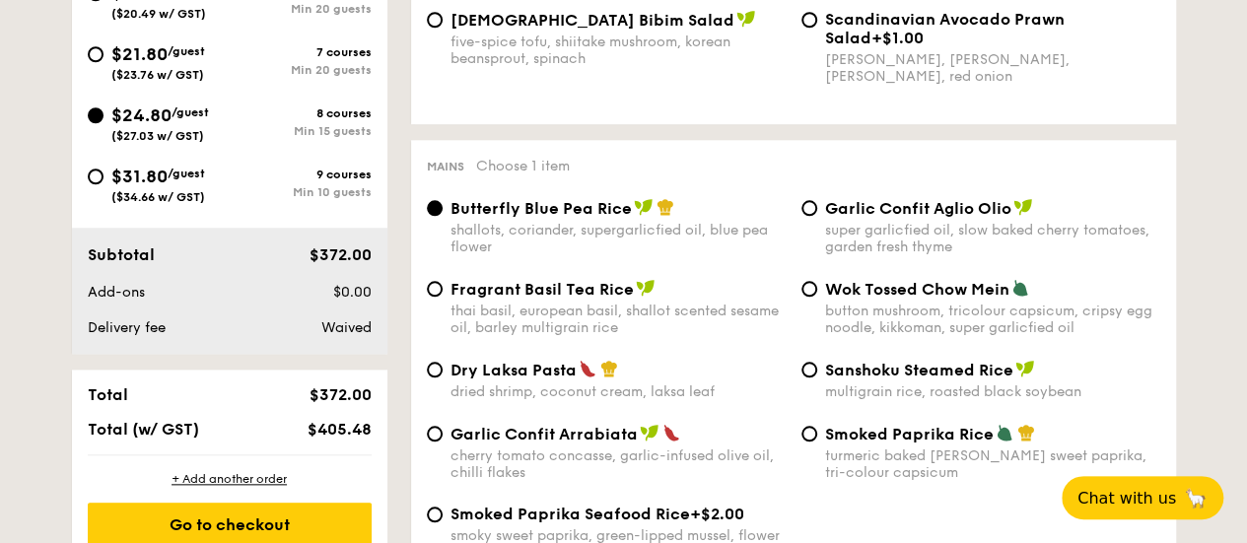
scroll to position [962, 0]
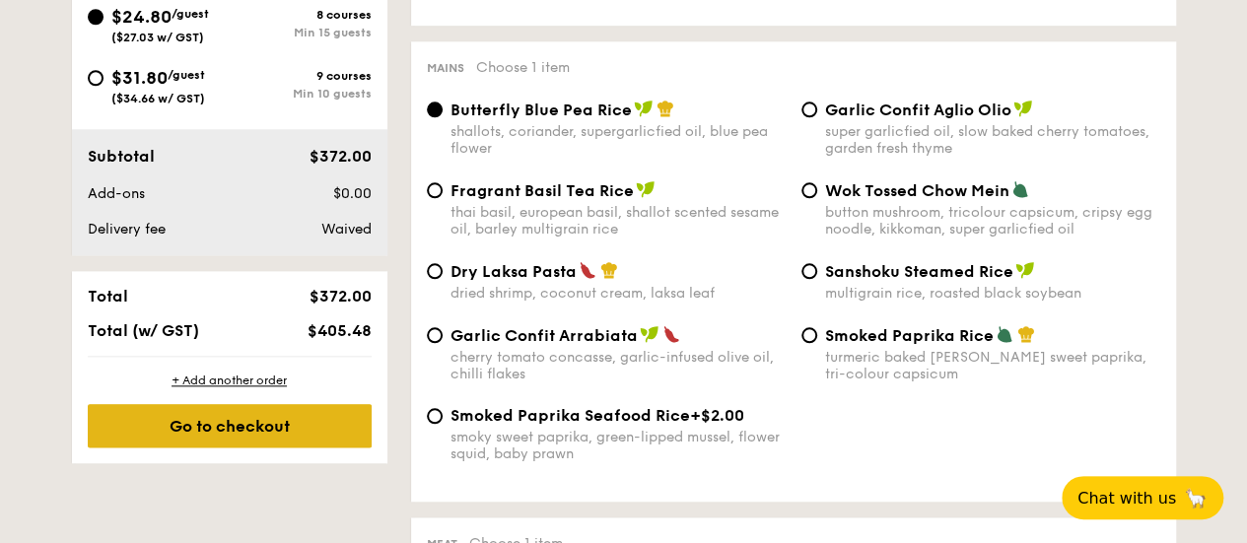
click at [317, 442] on div "Go to checkout" at bounding box center [230, 425] width 284 height 43
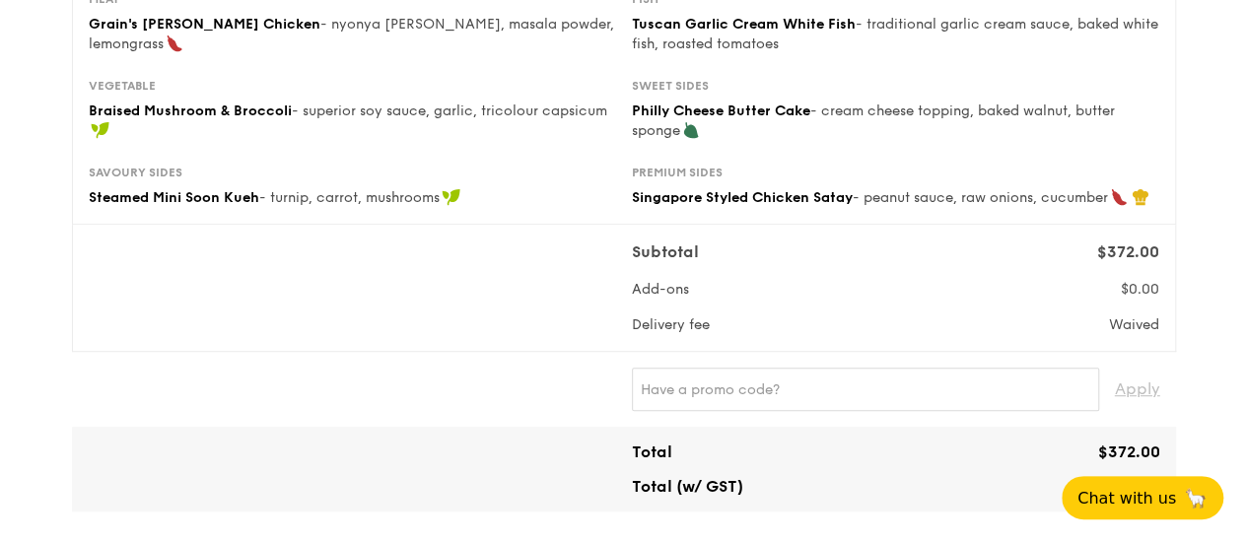
scroll to position [209, 0]
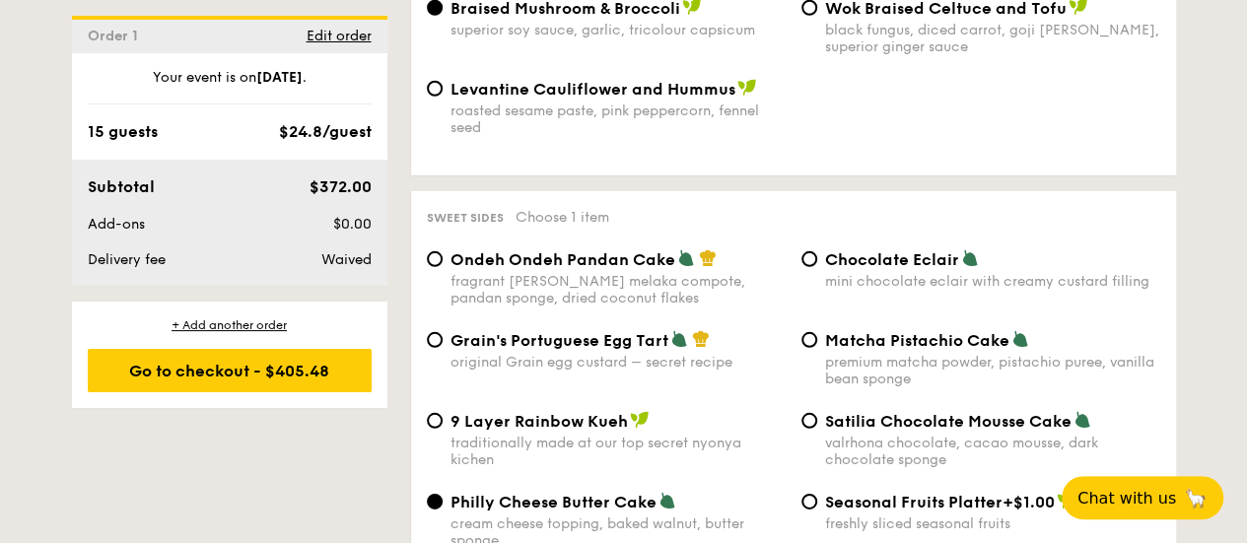
scroll to position [3001, 0]
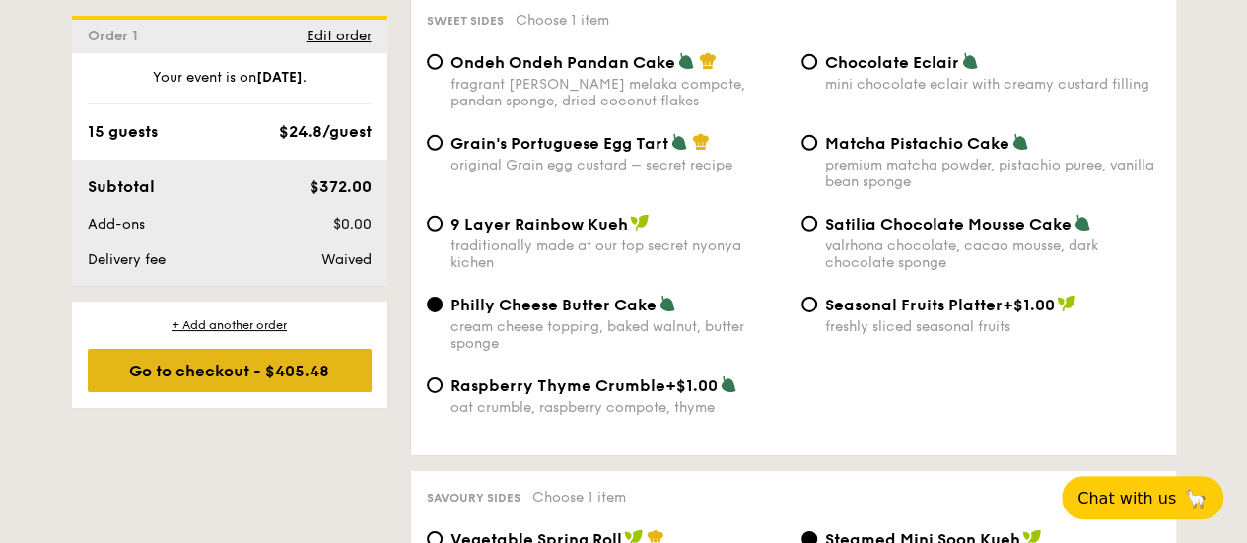
click at [290, 380] on div "Go to checkout - $405.48" at bounding box center [230, 370] width 284 height 43
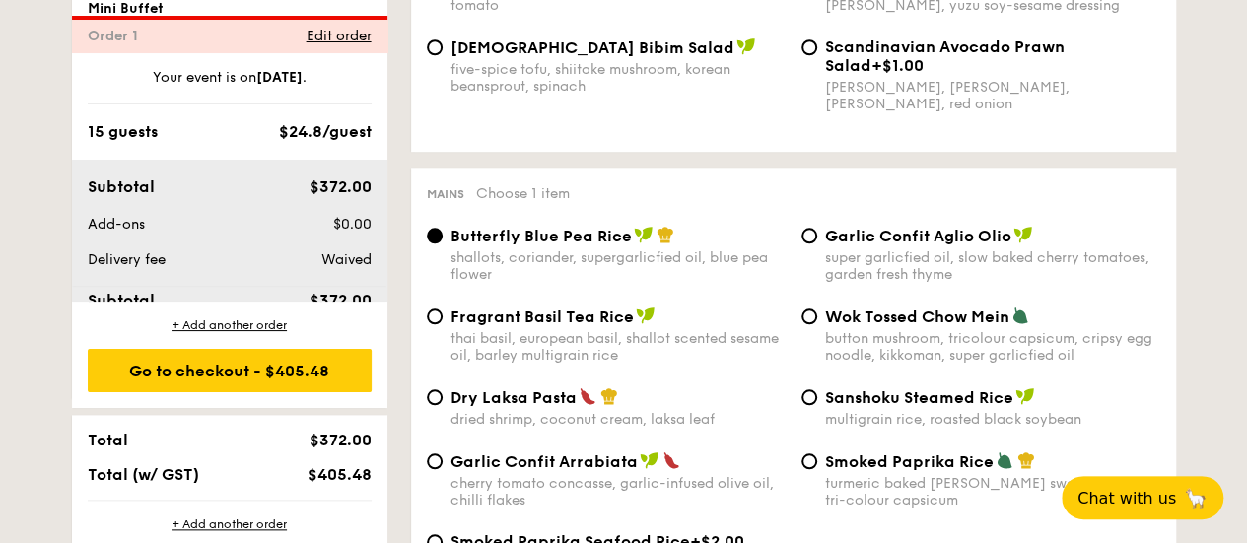
scroll to position [526, 0]
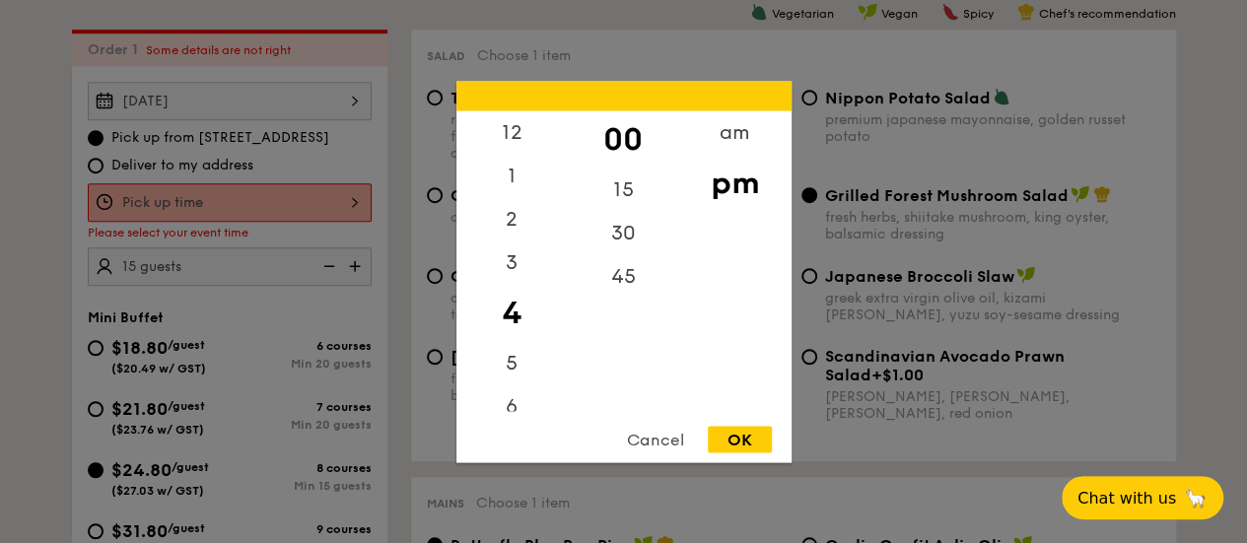
click at [357, 201] on div "12 1 2 3 4 5 6 7 8 9 10 11 00 15 30 45 am pm Cancel OK" at bounding box center [230, 202] width 284 height 38
click at [515, 368] on div "5" at bounding box center [511, 369] width 111 height 57
click at [642, 229] on div "30" at bounding box center [623, 239] width 111 height 57
click at [725, 439] on div "OK" at bounding box center [740, 439] width 64 height 27
type input "5:30PM"
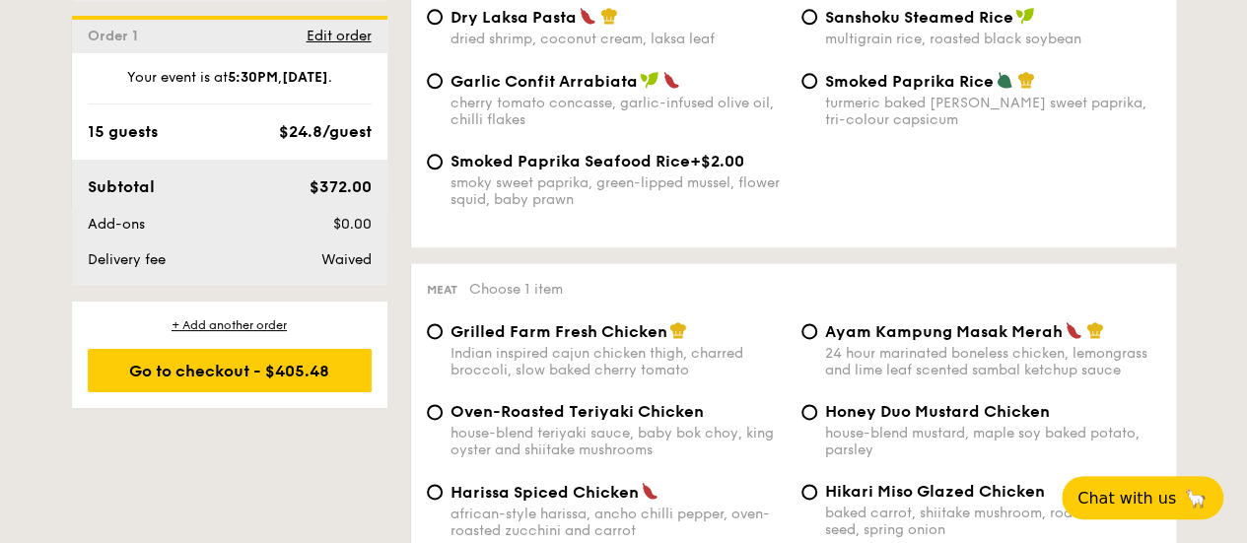
scroll to position [1512, 0]
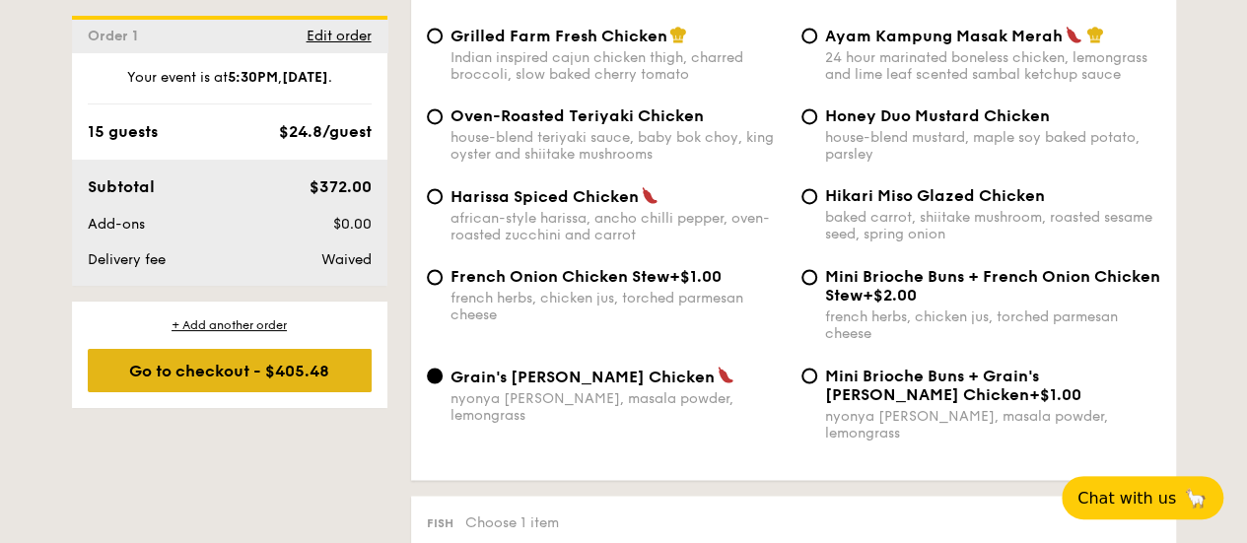
click at [265, 372] on div "Go to checkout - $405.48" at bounding box center [230, 370] width 284 height 43
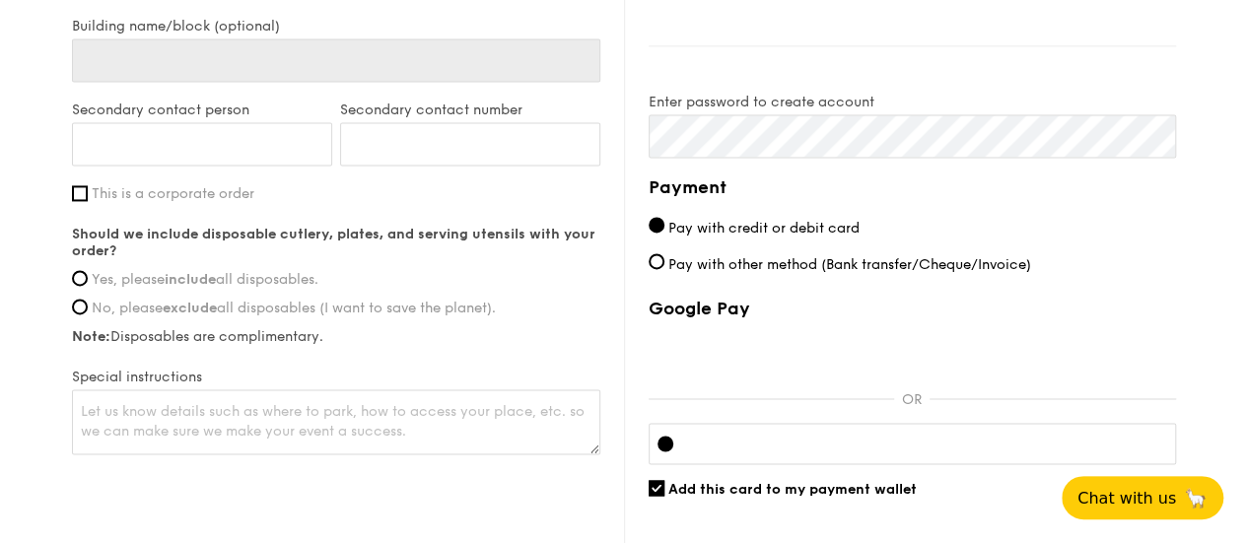
scroll to position [1293, 0]
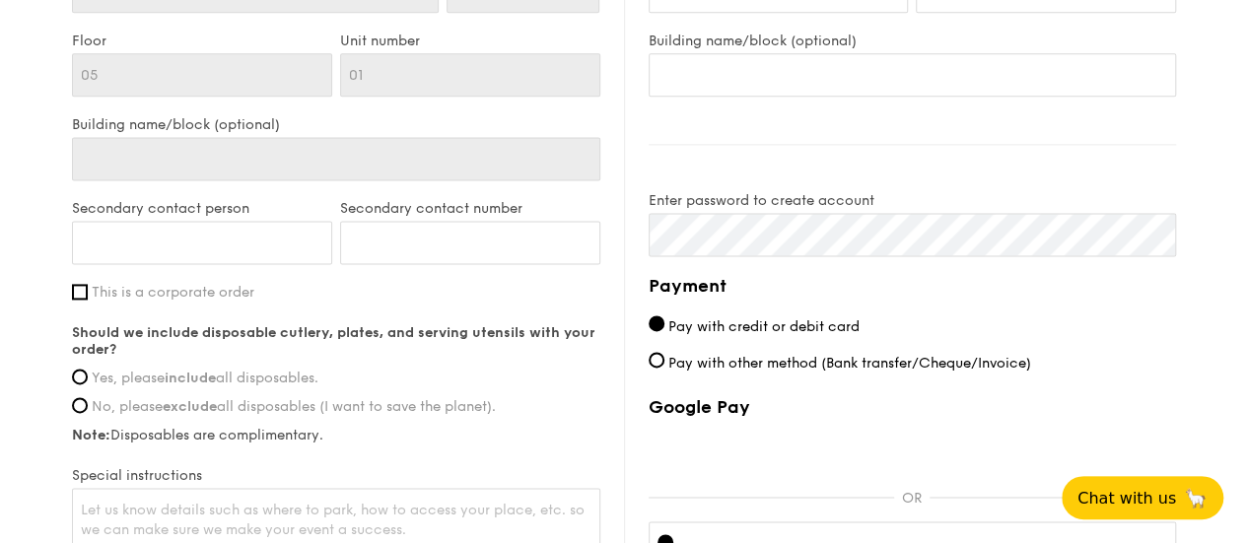
click at [92, 377] on span "Yes, please include all disposables." at bounding box center [205, 378] width 227 height 17
click at [88, 377] on input "Yes, please include all disposables." at bounding box center [80, 377] width 16 height 16
radio input "true"
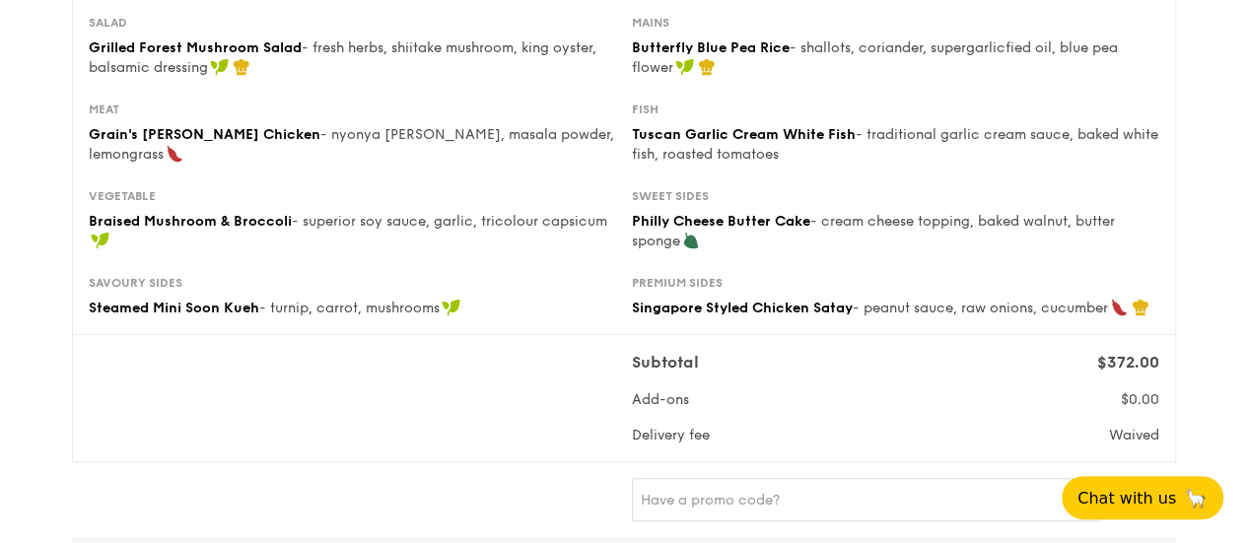
scroll to position [197, 0]
